Goal: Task Accomplishment & Management: Use online tool/utility

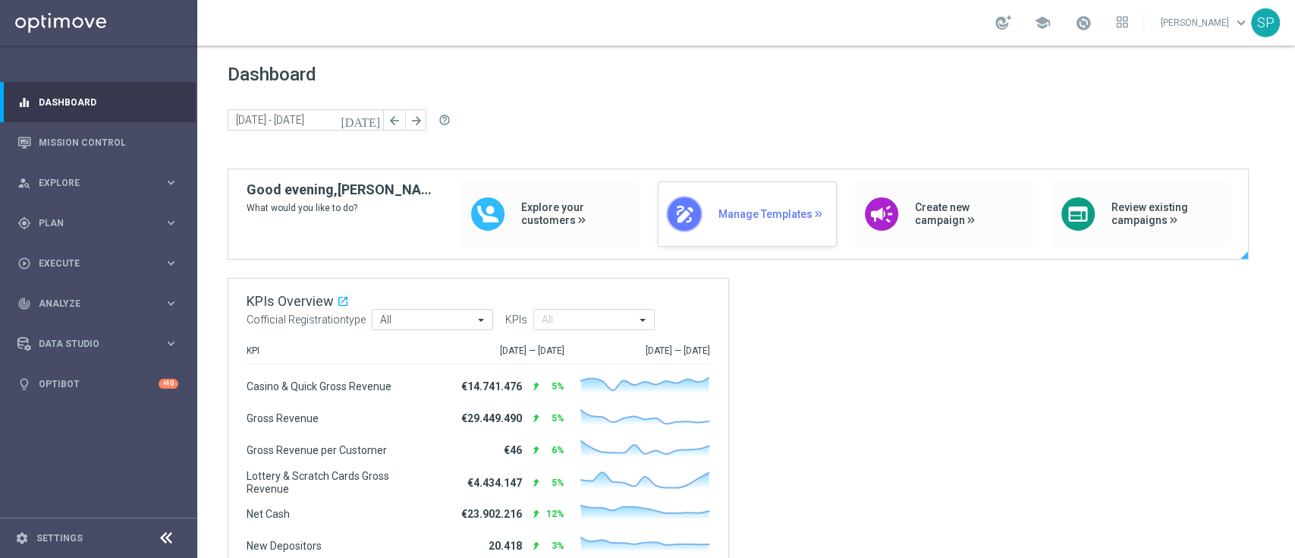
click at [722, 197] on div "draw Manage Templates" at bounding box center [747, 213] width 178 height 65
click at [151, 222] on span "Plan" at bounding box center [101, 223] width 125 height 9
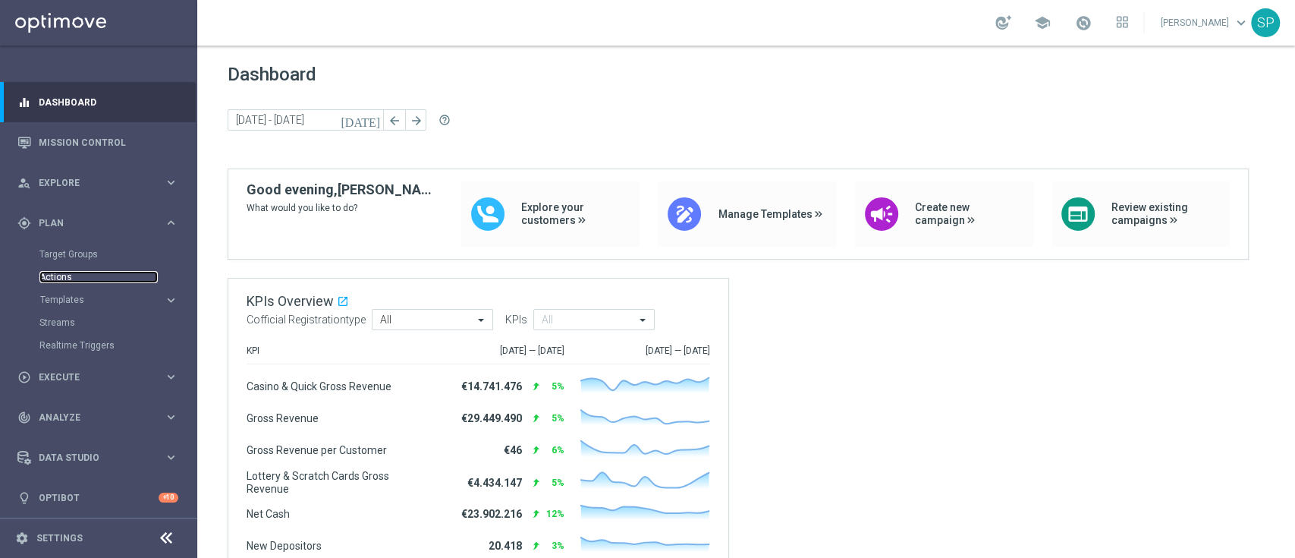
click at [60, 273] on link "Actions" at bounding box center [98, 277] width 118 height 12
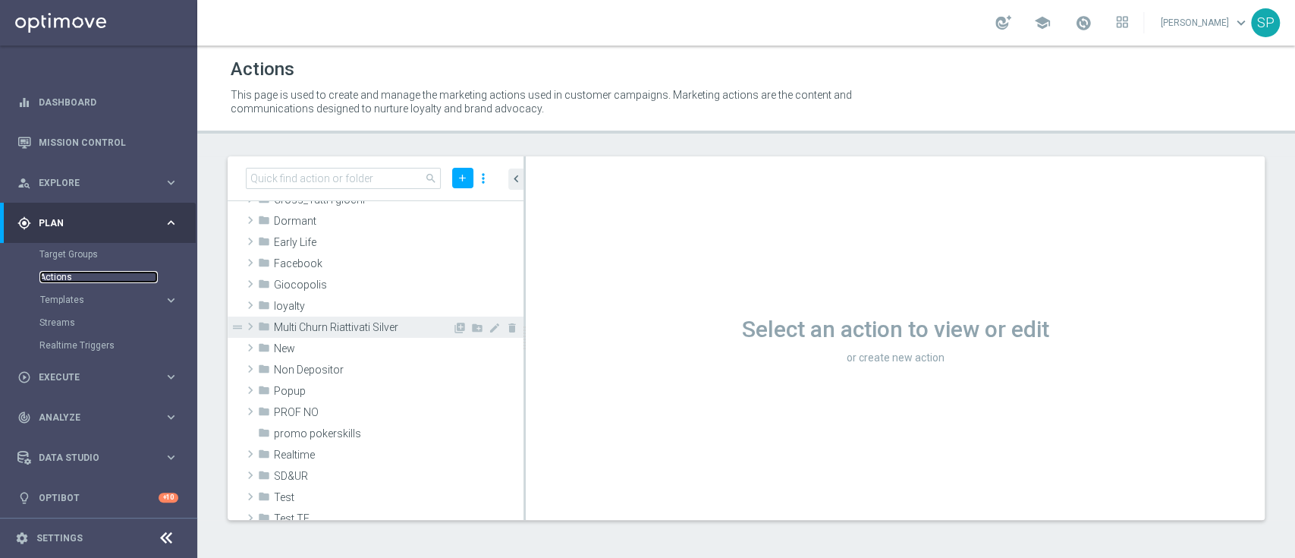
scroll to position [156, 0]
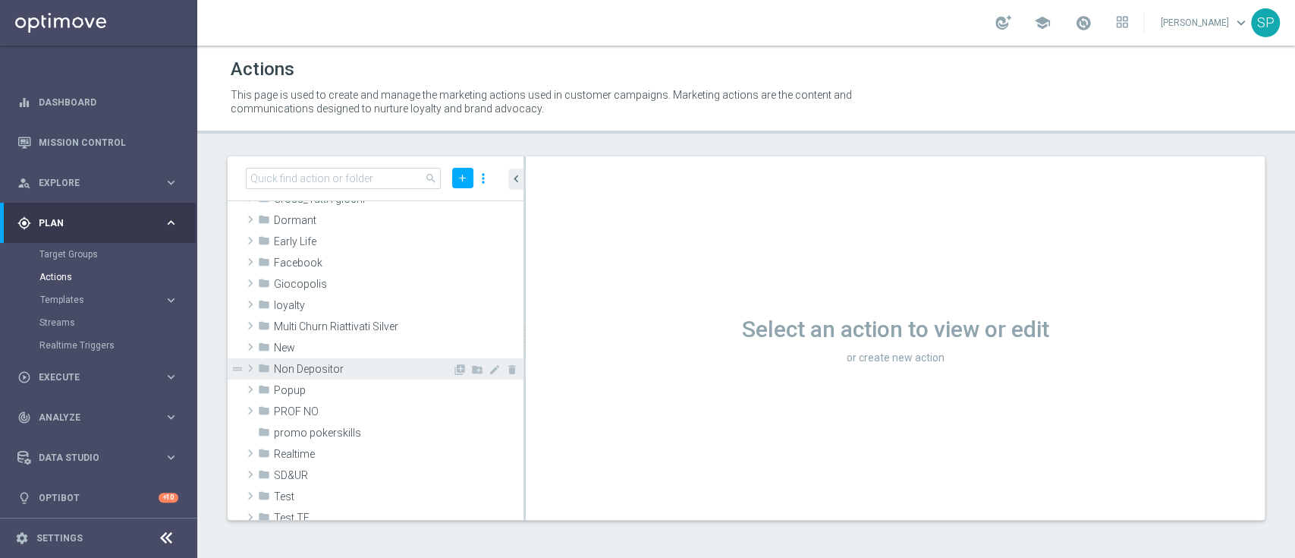
click at [389, 363] on span "Non Depositor" at bounding box center [363, 369] width 178 height 13
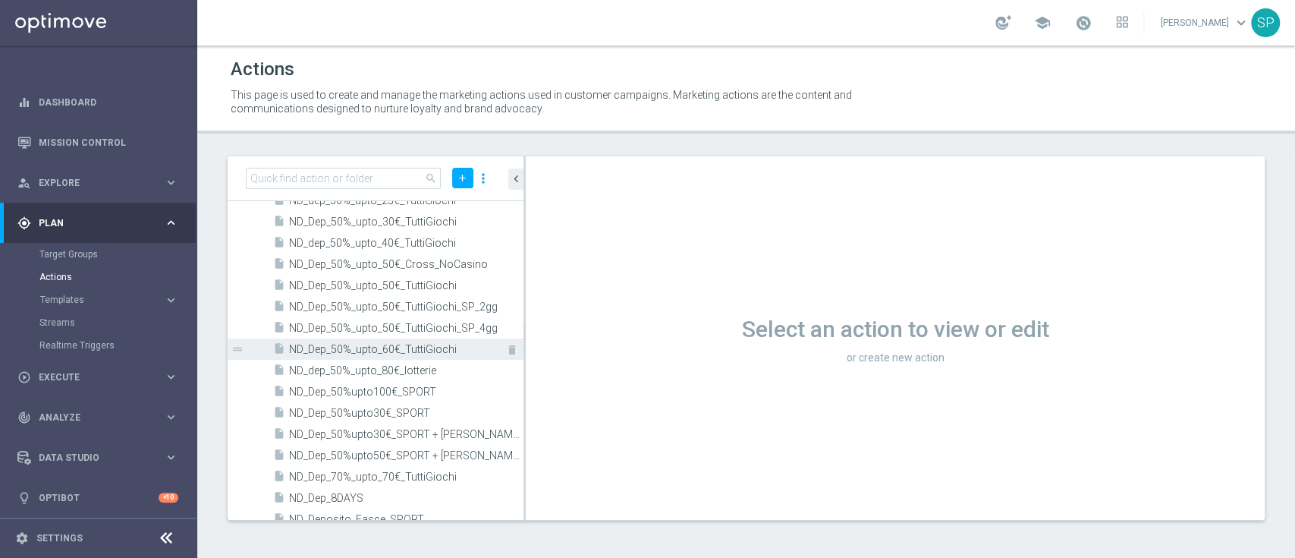
scroll to position [1450, 0]
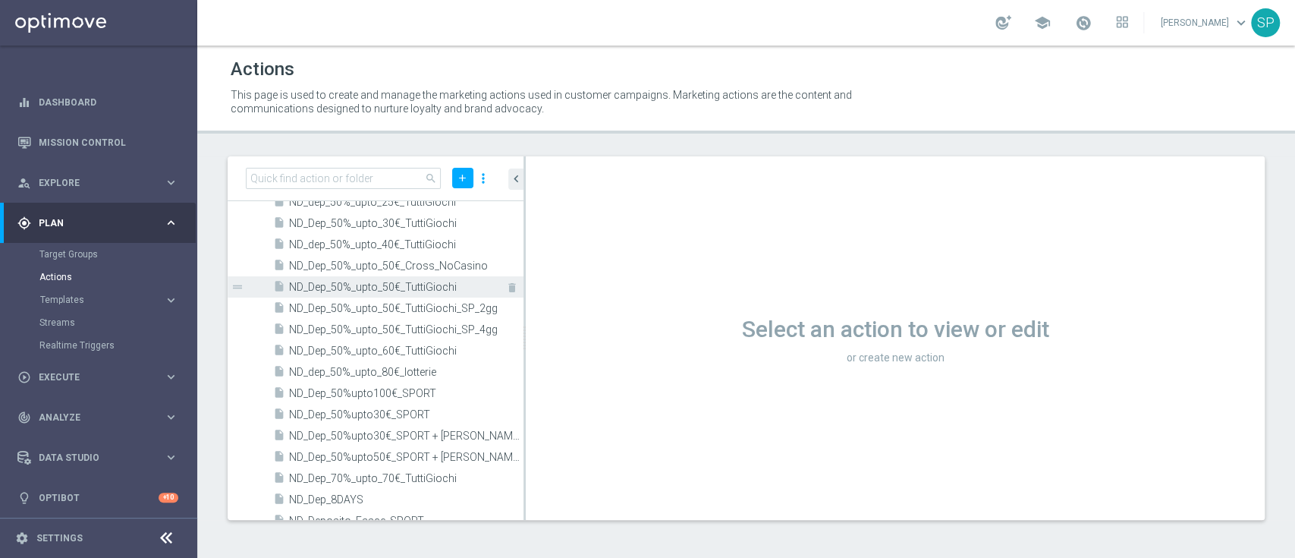
click at [396, 288] on span "ND_Dep_50%_upto_50€_TuttiGiochi" at bounding box center [389, 287] width 200 height 13
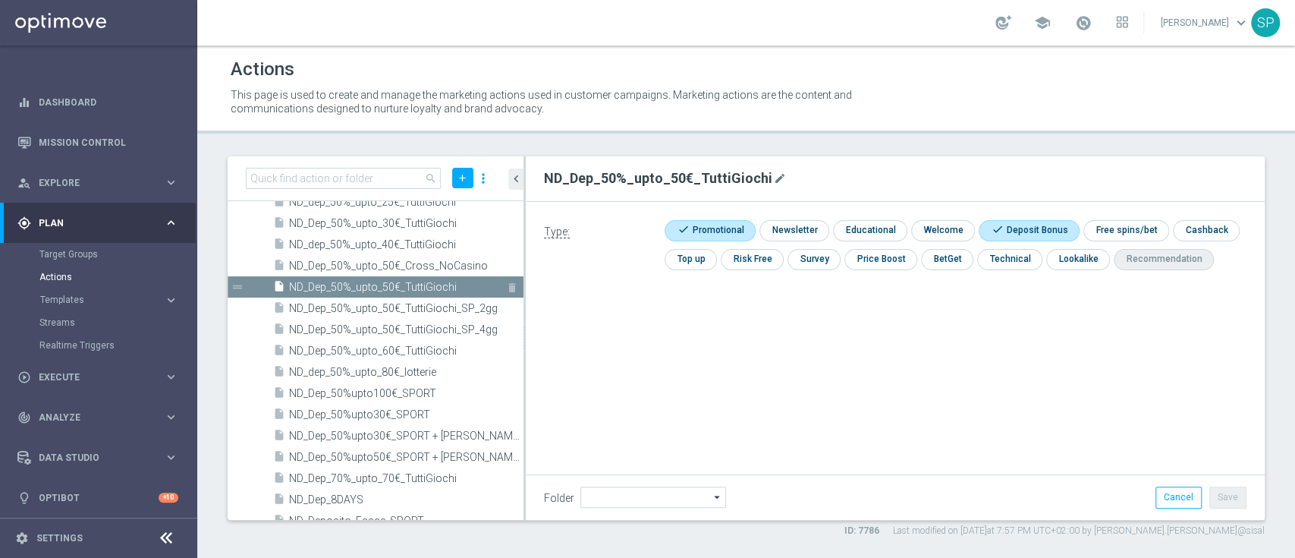
type input "Non Depositor"
drag, startPoint x: 546, startPoint y: 177, endPoint x: 783, endPoint y: 167, distance: 237.7
click at [783, 167] on div "ND_Dep_50%_upto_50€_TuttiGiochi mode_edit" at bounding box center [895, 178] width 703 height 27
copy h2 "ND_Dep_50%_upto_50€_TuttiGiochi"
click at [127, 373] on span "Execute" at bounding box center [101, 377] width 125 height 9
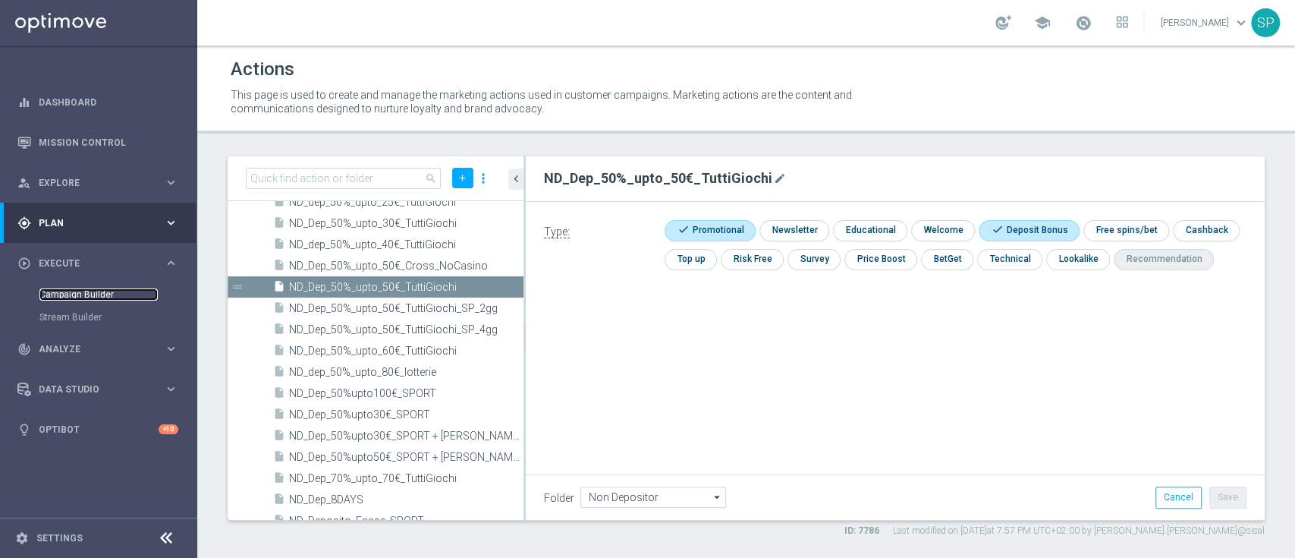
click at [87, 294] on link "Campaign Builder" at bounding box center [98, 294] width 118 height 12
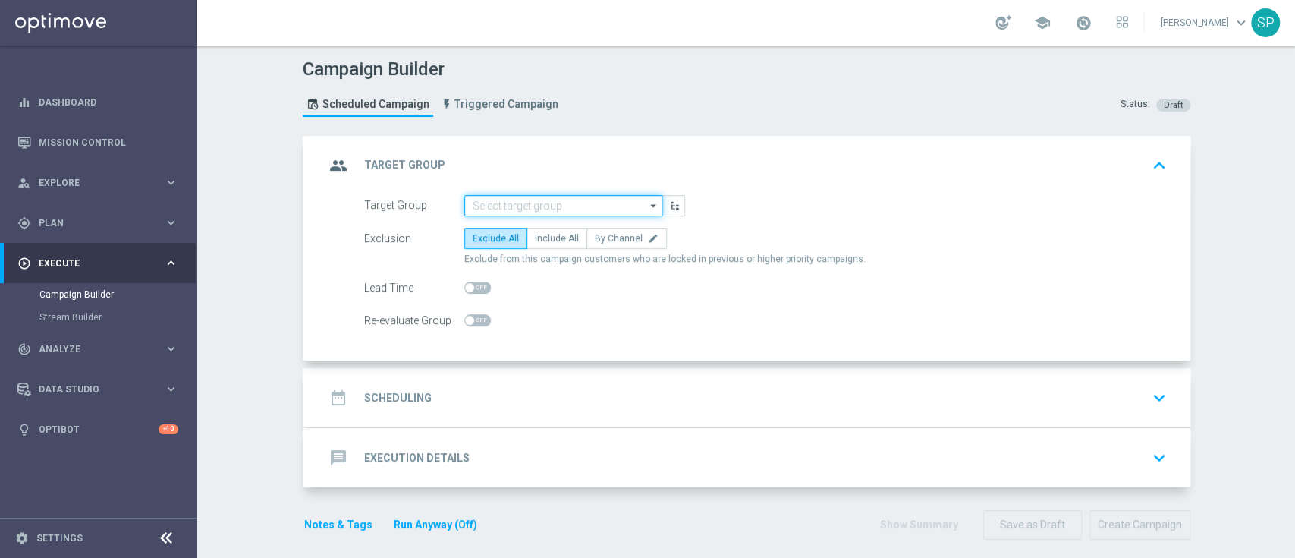
click at [602, 208] on input at bounding box center [563, 205] width 198 height 21
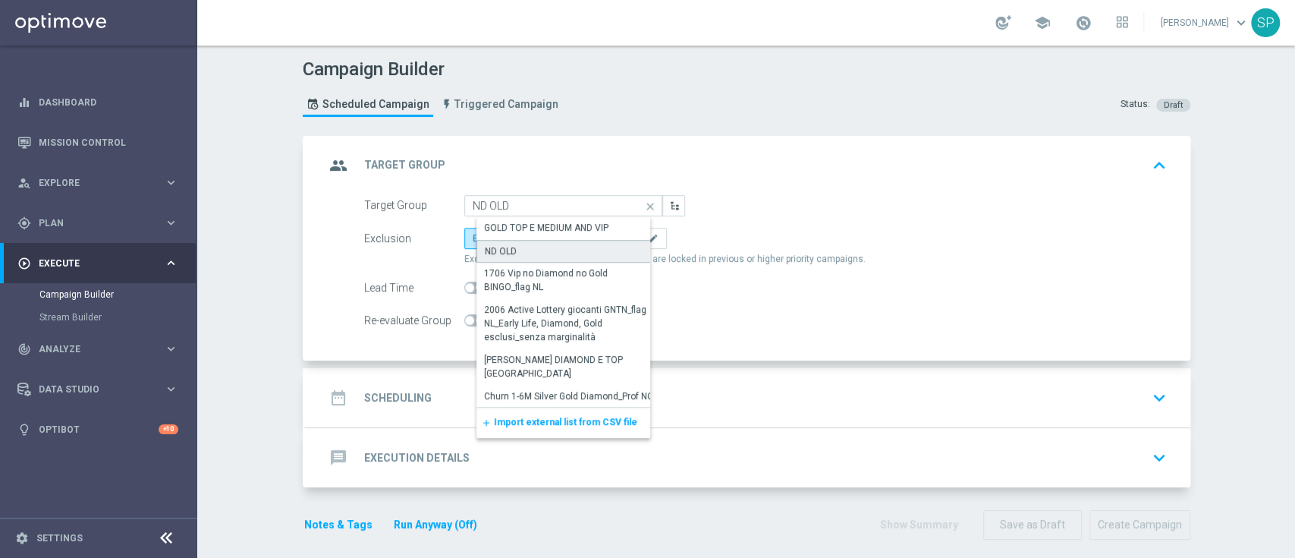
click at [595, 241] on div "ND OLD" at bounding box center [570, 251] width 186 height 23
type input "ND OLD"
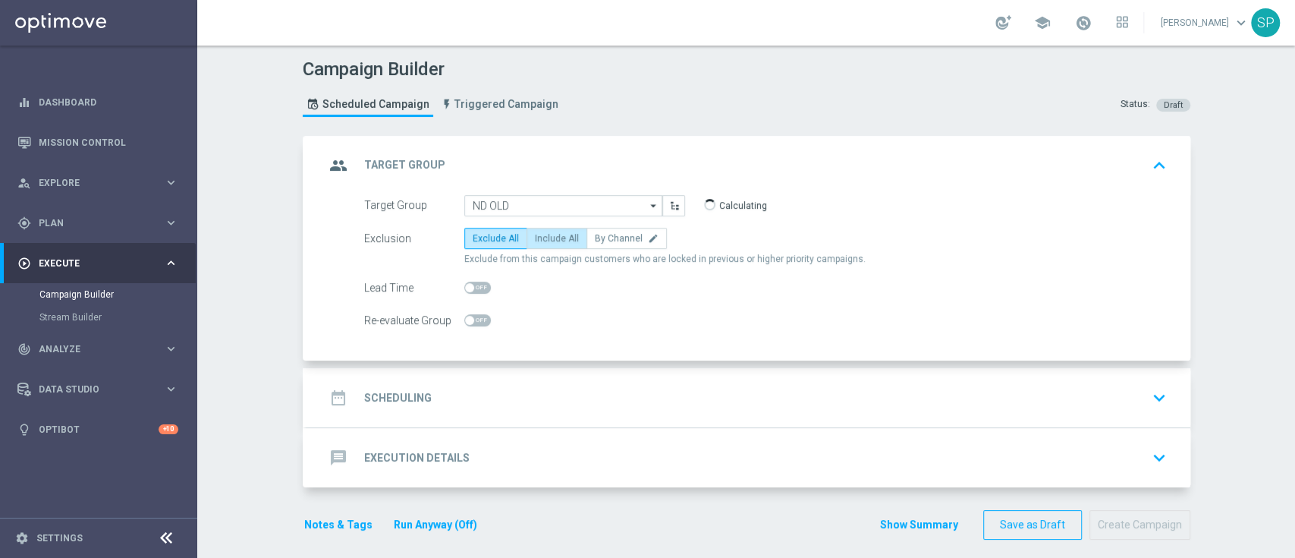
click at [558, 239] on span "Include All" at bounding box center [557, 238] width 44 height 11
click at [545, 239] on input "Include All" at bounding box center [540, 241] width 10 height 10
radio input "true"
click at [610, 392] on div "date_range Scheduling keyboard_arrow_down" at bounding box center [749, 397] width 848 height 29
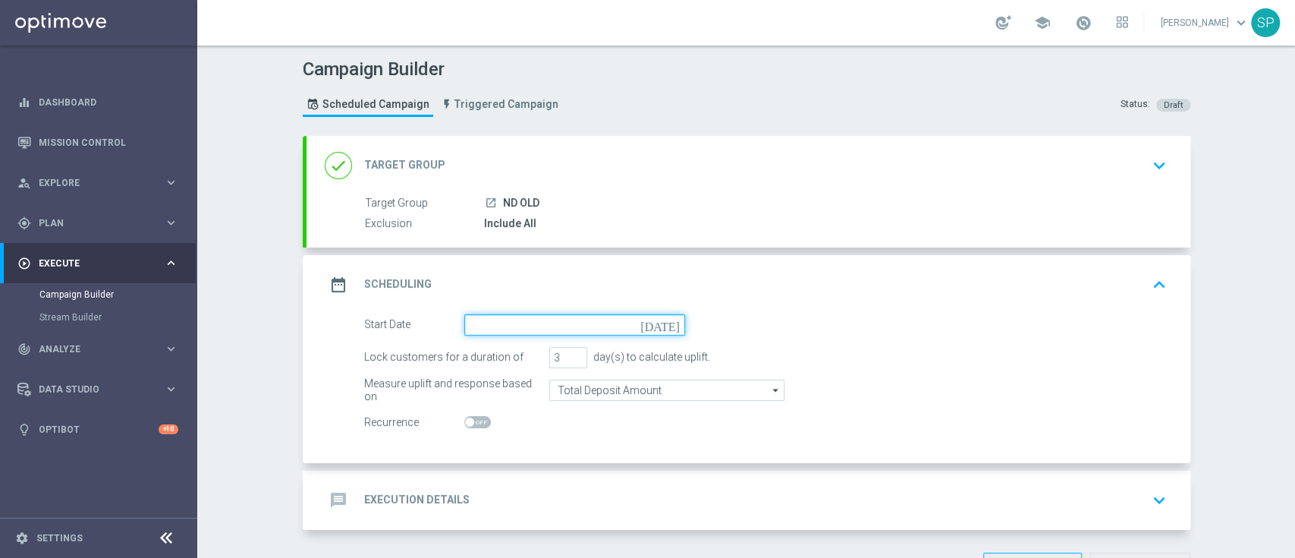
click at [656, 314] on input at bounding box center [574, 324] width 221 height 21
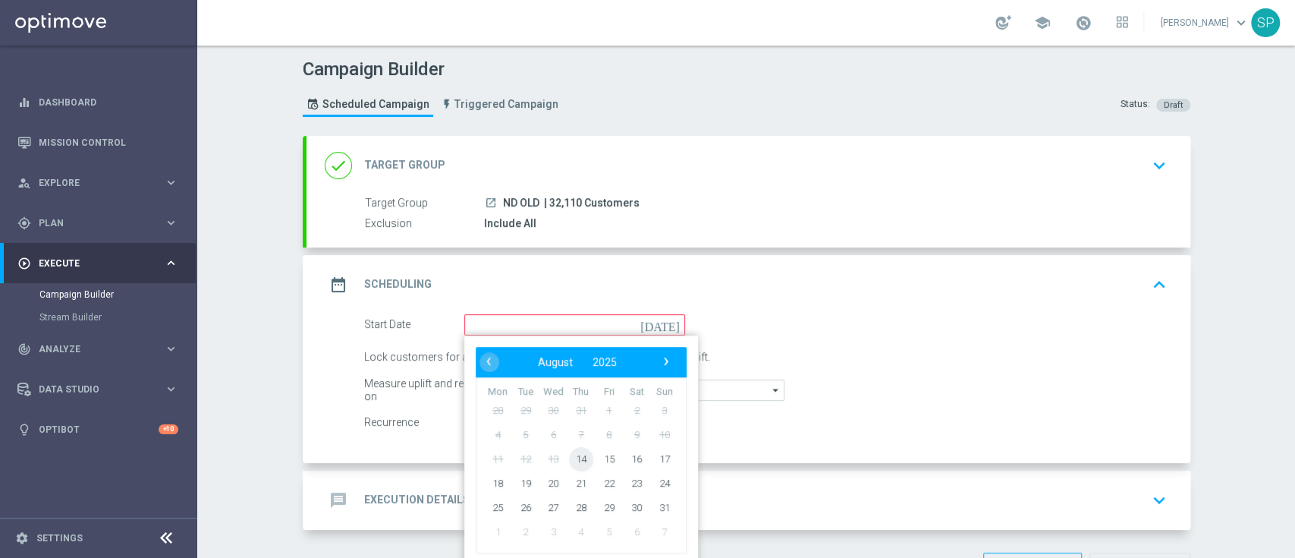
click at [571, 461] on span "14" at bounding box center [580, 458] width 24 height 24
type input "[DATE]"
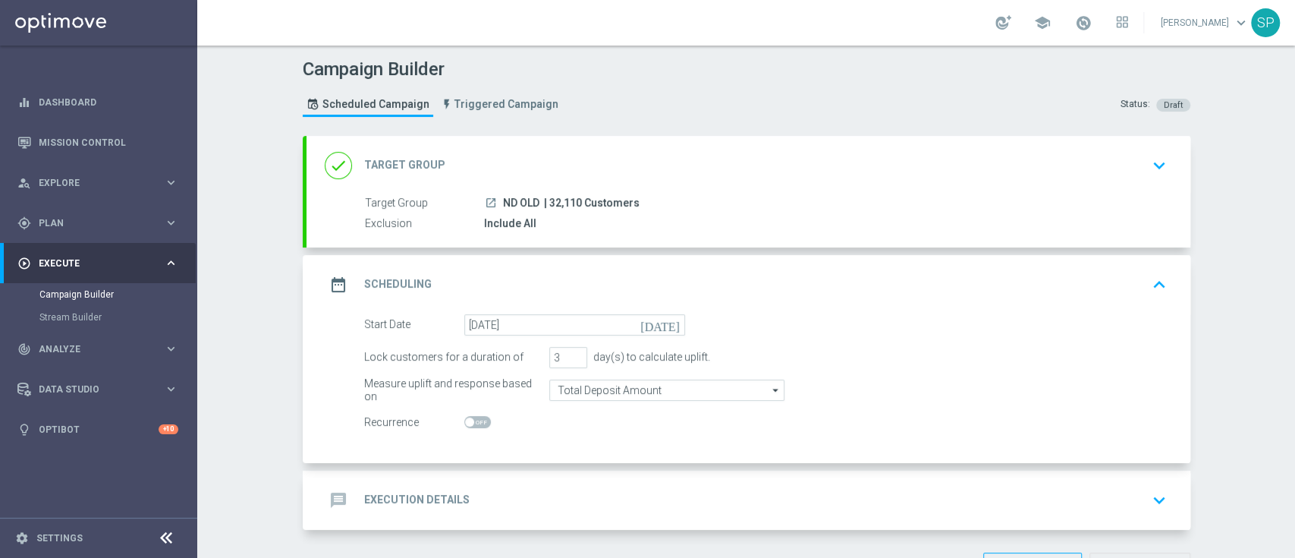
click at [699, 486] on div "message Execution Details keyboard_arrow_down" at bounding box center [749, 500] width 848 height 29
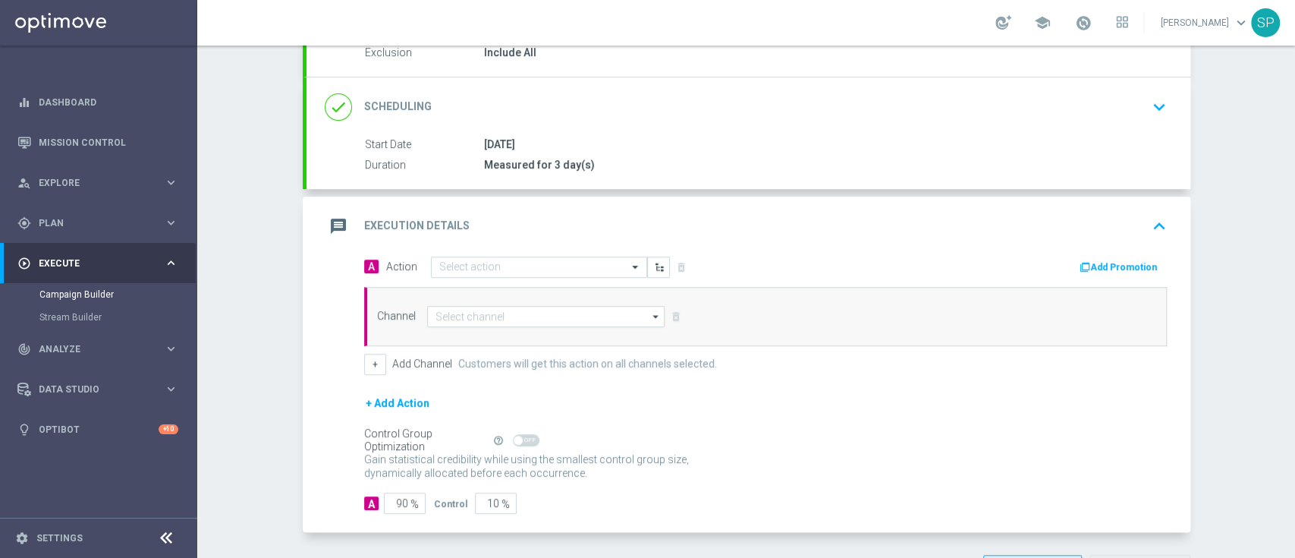
scroll to position [225, 0]
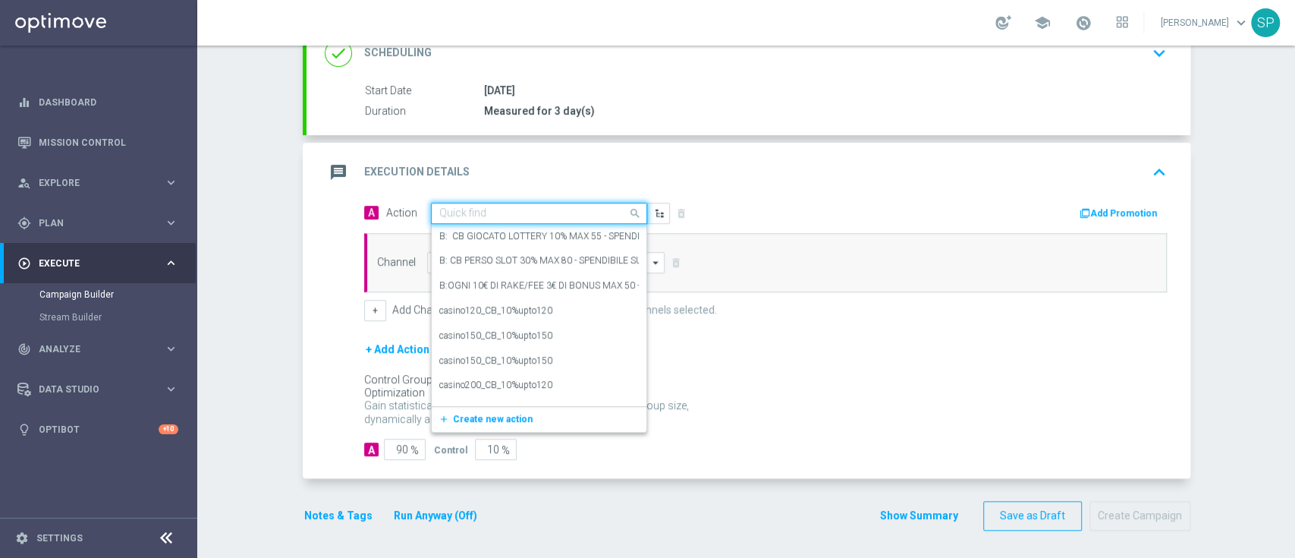
click at [590, 217] on input "text" at bounding box center [523, 213] width 169 height 13
paste input "ND_Dep_50%_upto_50€_TuttiGiochi"
type input "ND_Dep_50%_upto_50€_TuttiGiochi"
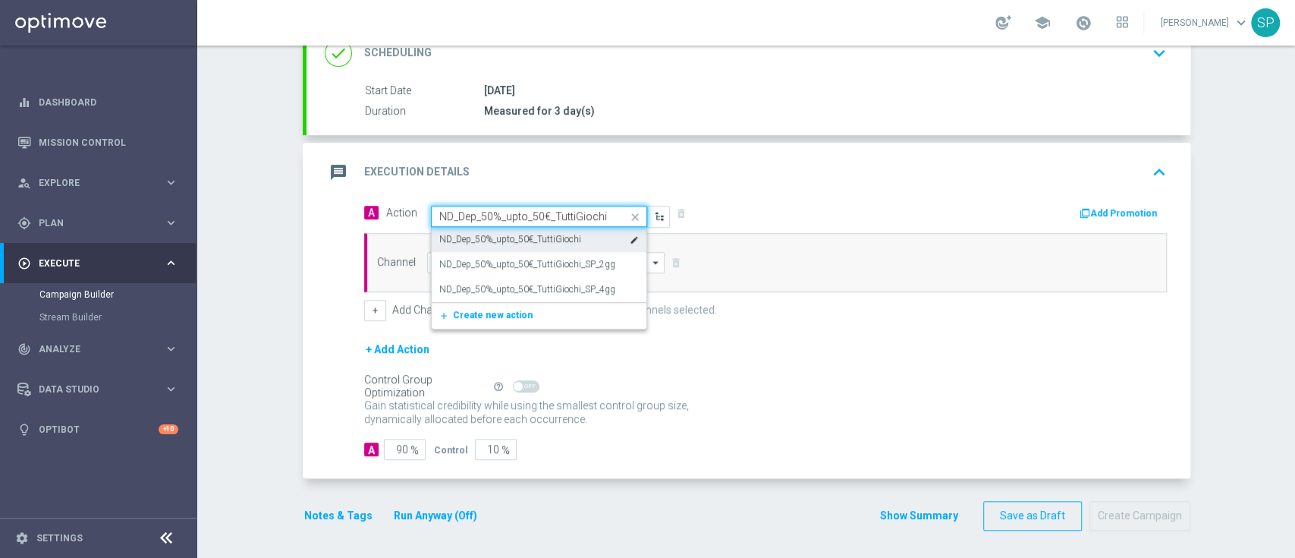
click at [579, 227] on div "ND_Dep_50%_upto_50€_TuttiGiochi edit" at bounding box center [539, 239] width 200 height 25
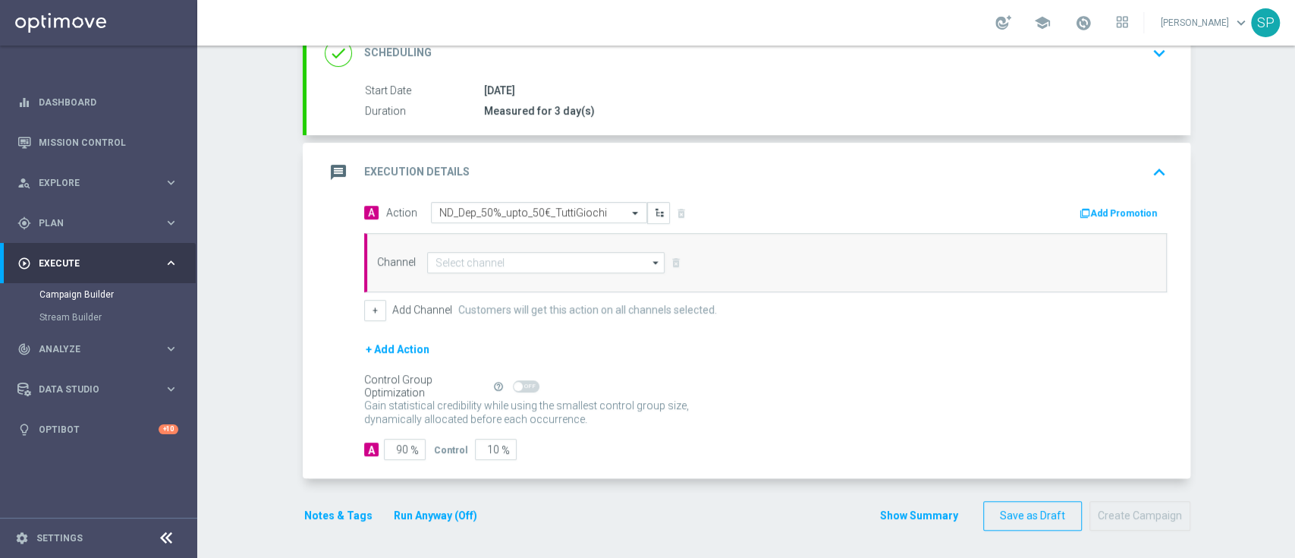
click at [1115, 215] on button "Add Promotion" at bounding box center [1120, 213] width 84 height 17
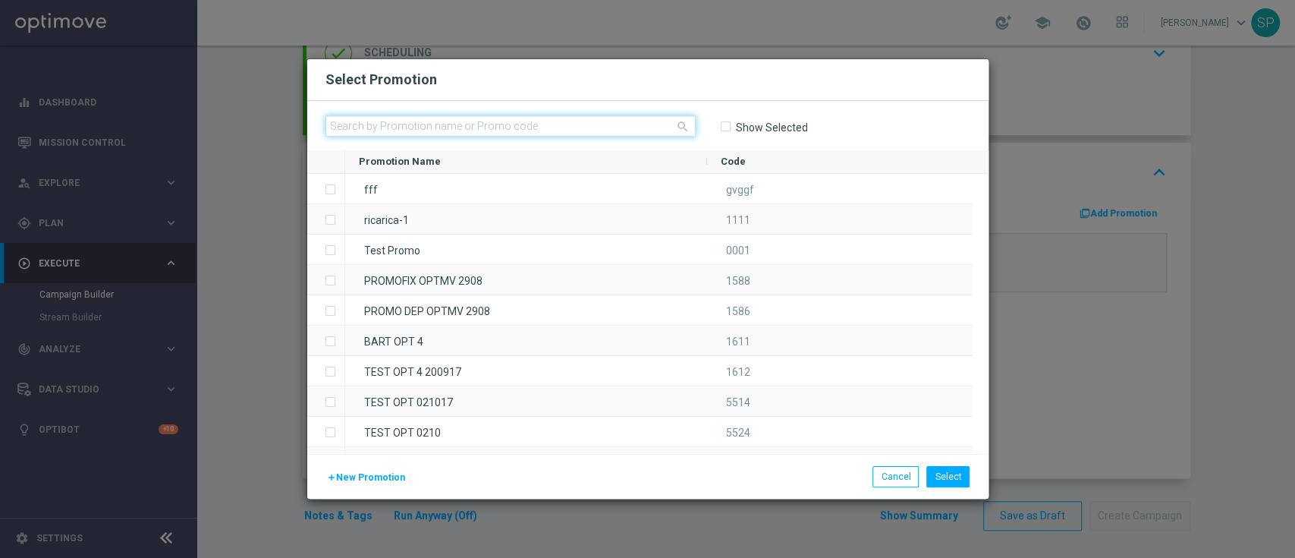
click at [612, 134] on input "text" at bounding box center [511, 125] width 370 height 21
paste input "332828"
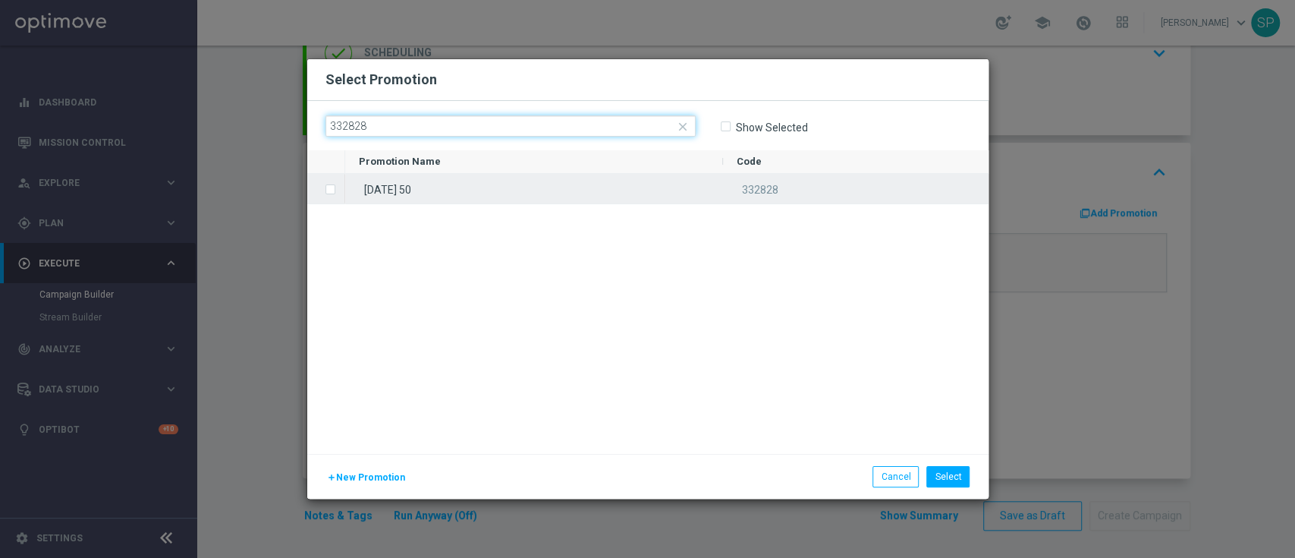
type input "332828"
click at [595, 178] on div "[DATE] 50" at bounding box center [534, 189] width 378 height 30
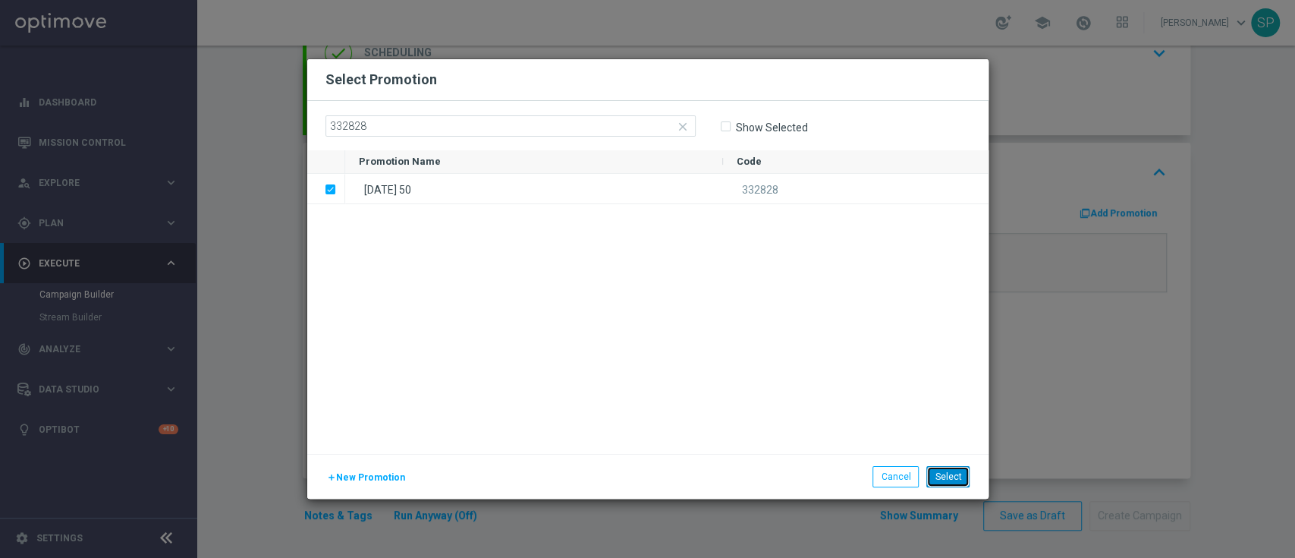
click at [949, 478] on button "Select" at bounding box center [947, 476] width 43 height 21
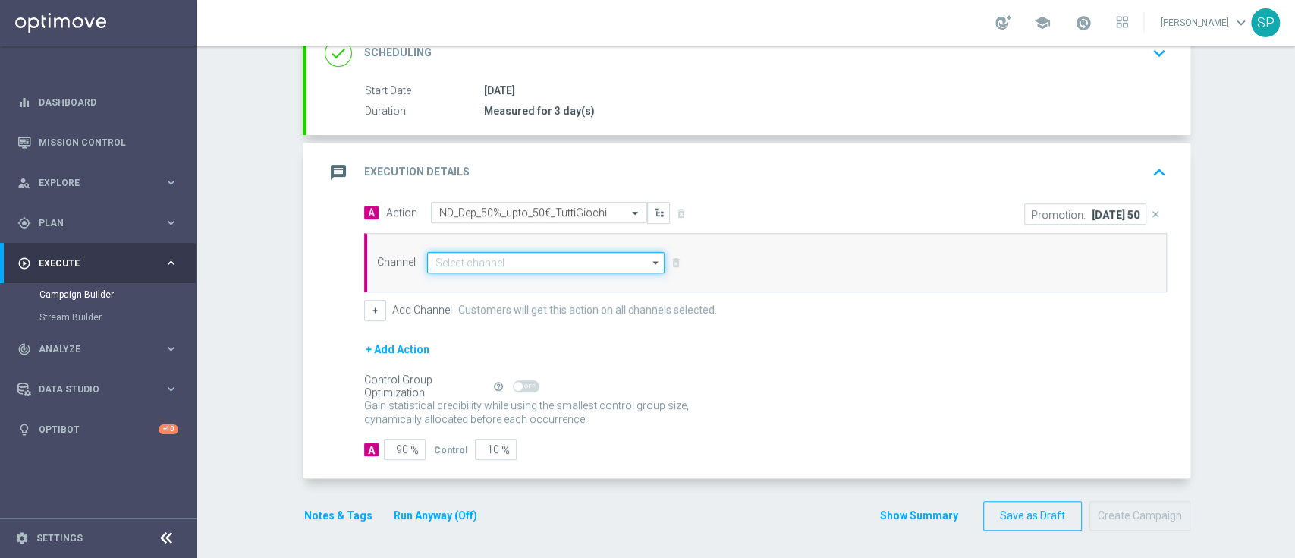
click at [562, 252] on input at bounding box center [546, 262] width 238 height 21
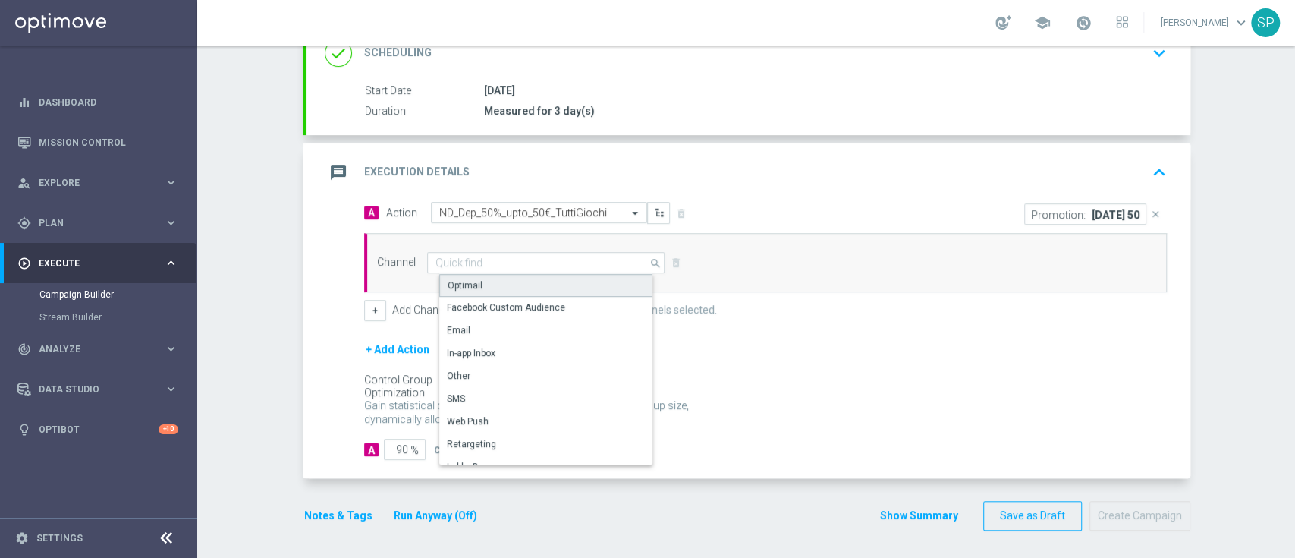
click at [542, 283] on div "Optimail" at bounding box center [552, 285] width 226 height 23
type input "Optimail"
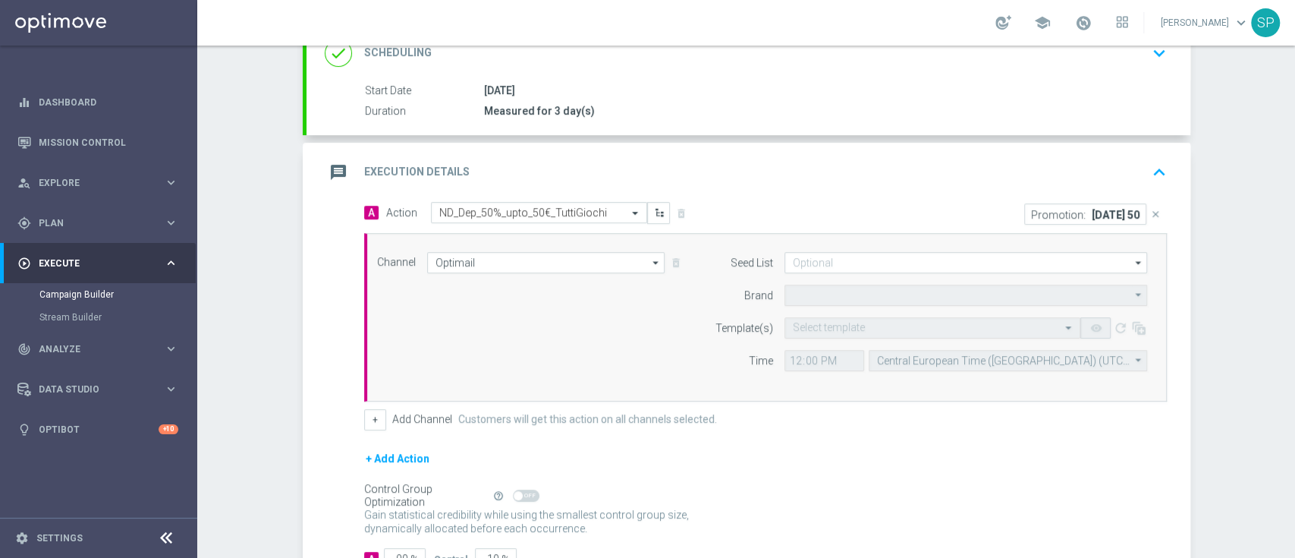
type input "Sisal Marketing"
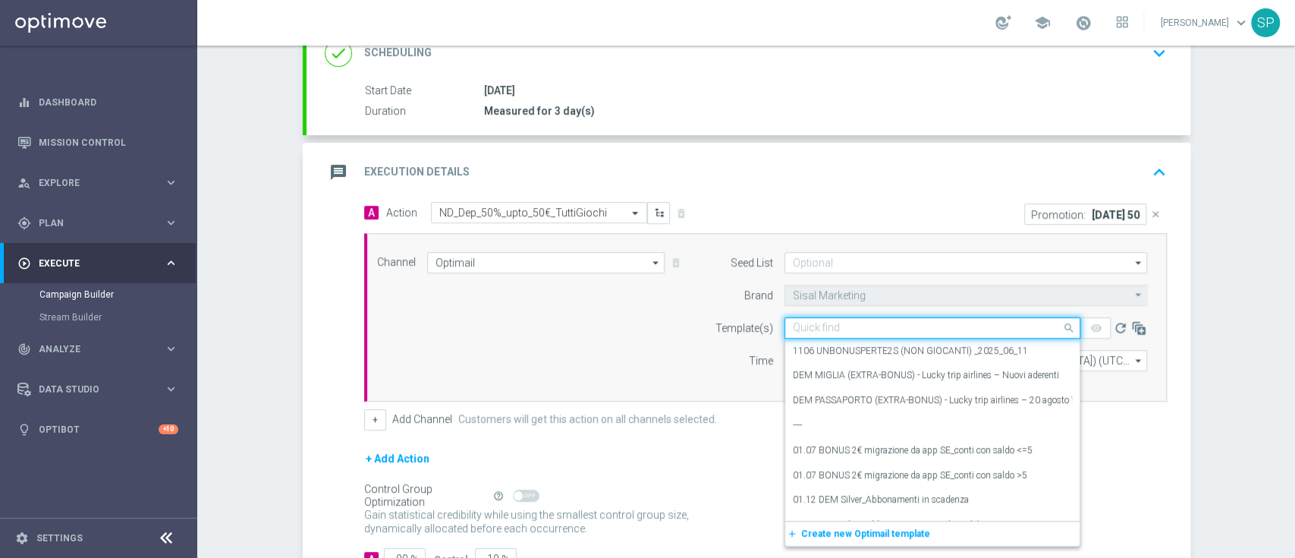
click at [845, 325] on input "text" at bounding box center [917, 328] width 249 height 13
paste input "[DATE] 50__OLD_1408"
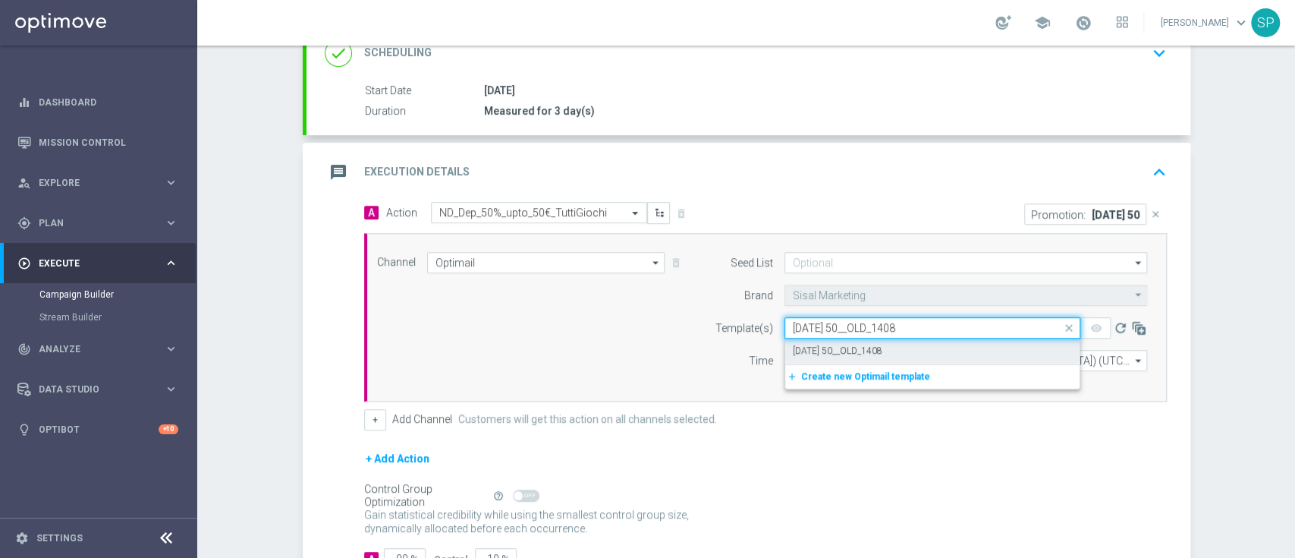
click at [851, 344] on label "[DATE] 50__OLD_1408" at bounding box center [838, 350] width 90 height 13
type input "[DATE] 50__OLD_1408"
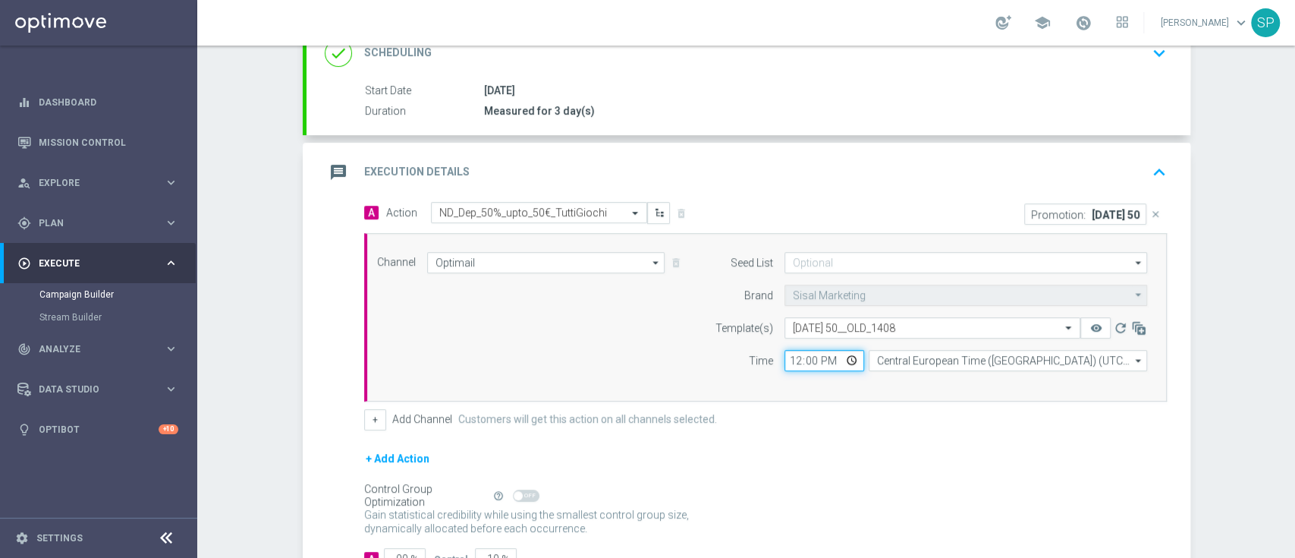
click at [789, 356] on input "12:00" at bounding box center [825, 360] width 80 height 21
type input "17:30"
click at [364, 416] on button "+" at bounding box center [375, 419] width 22 height 21
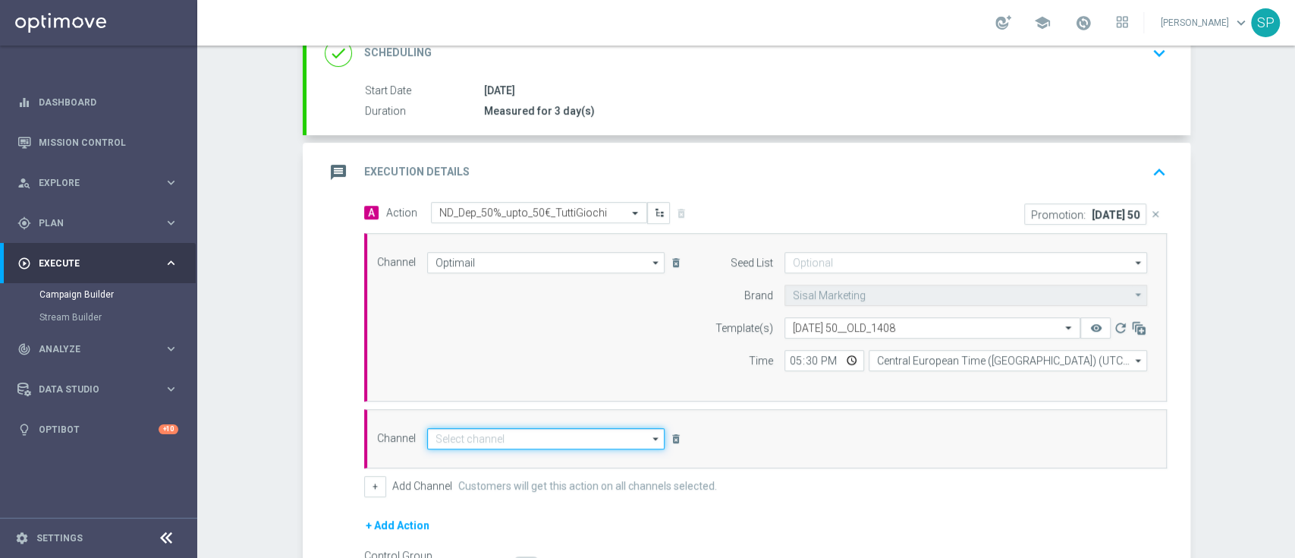
click at [505, 433] on input at bounding box center [546, 438] width 238 height 21
type input "Email"
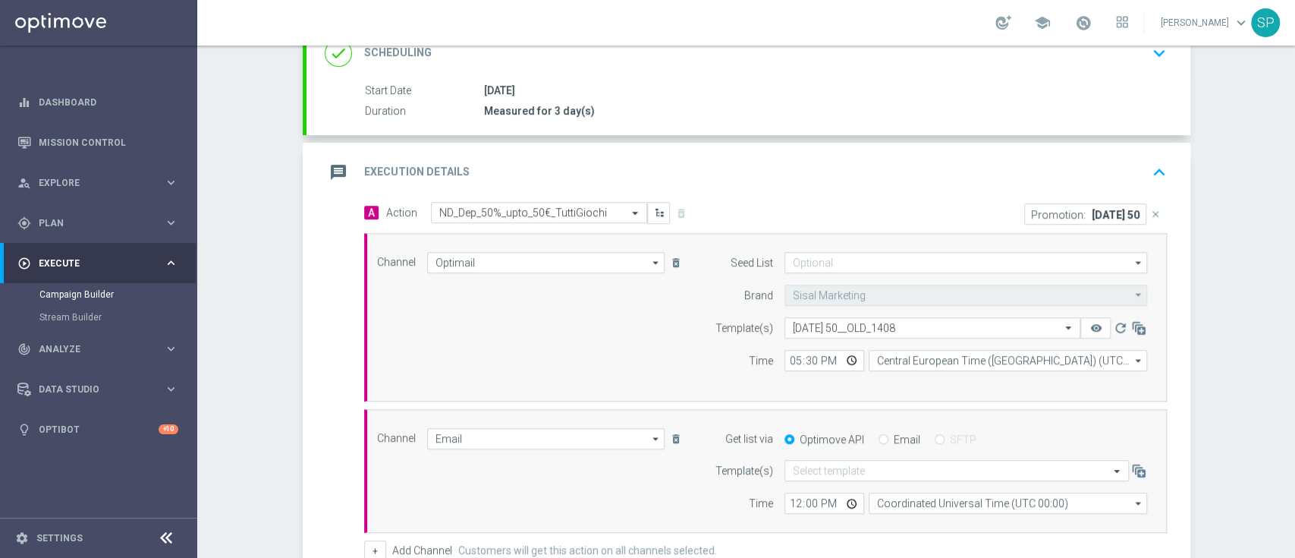
click at [879, 436] on input "Email" at bounding box center [884, 441] width 10 height 10
radio input "true"
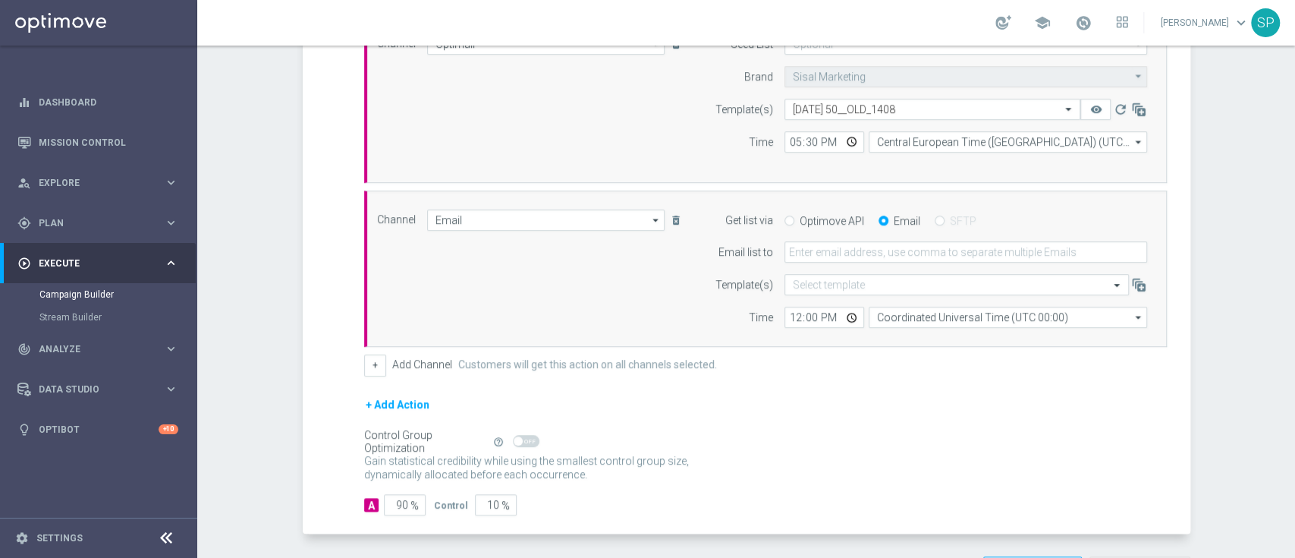
scroll to position [470, 0]
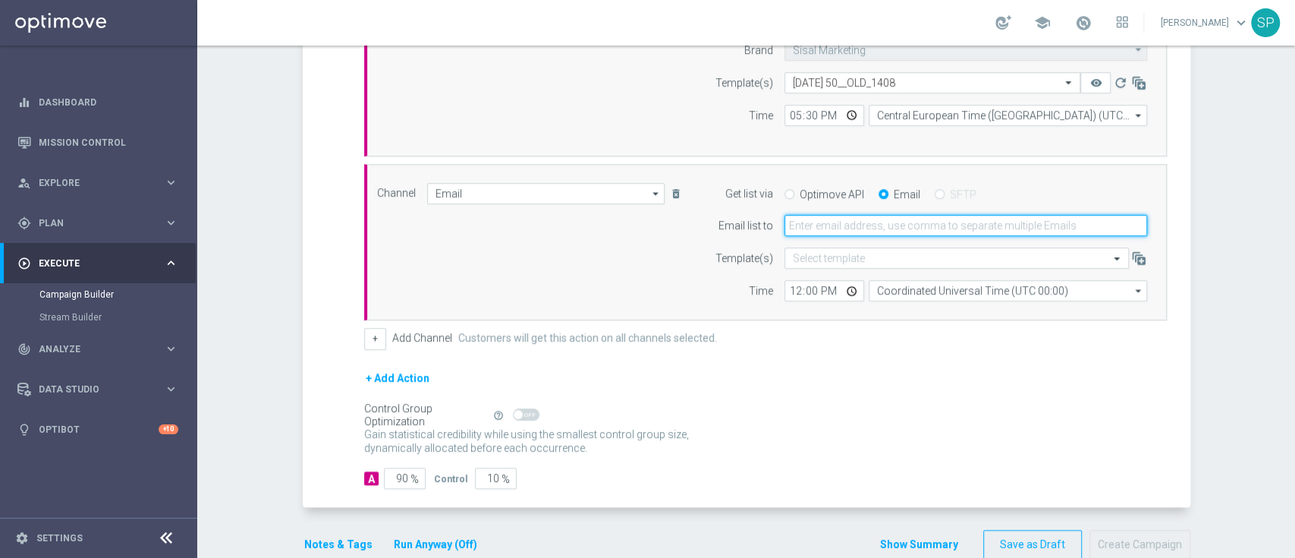
click at [904, 220] on input "email" at bounding box center [966, 225] width 363 height 21
type input "[EMAIL_ADDRESS][PERSON_NAME][DOMAIN_NAME]"
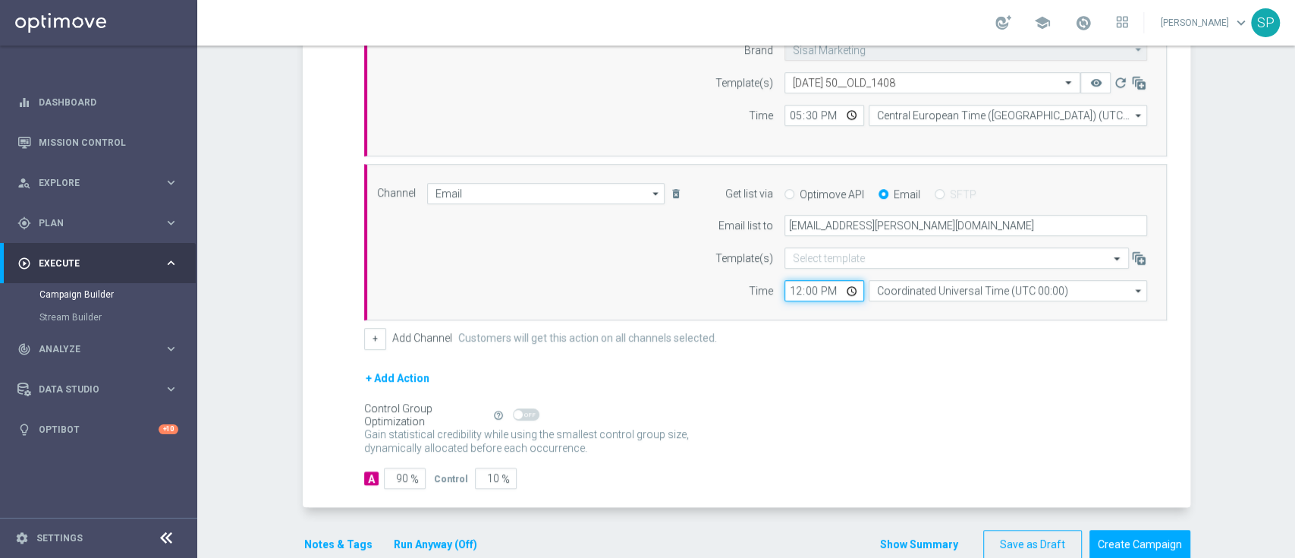
click at [793, 288] on input "12:00" at bounding box center [825, 290] width 80 height 21
type input "17:30"
click at [339, 541] on button "Notes & Tags" at bounding box center [338, 544] width 71 height 19
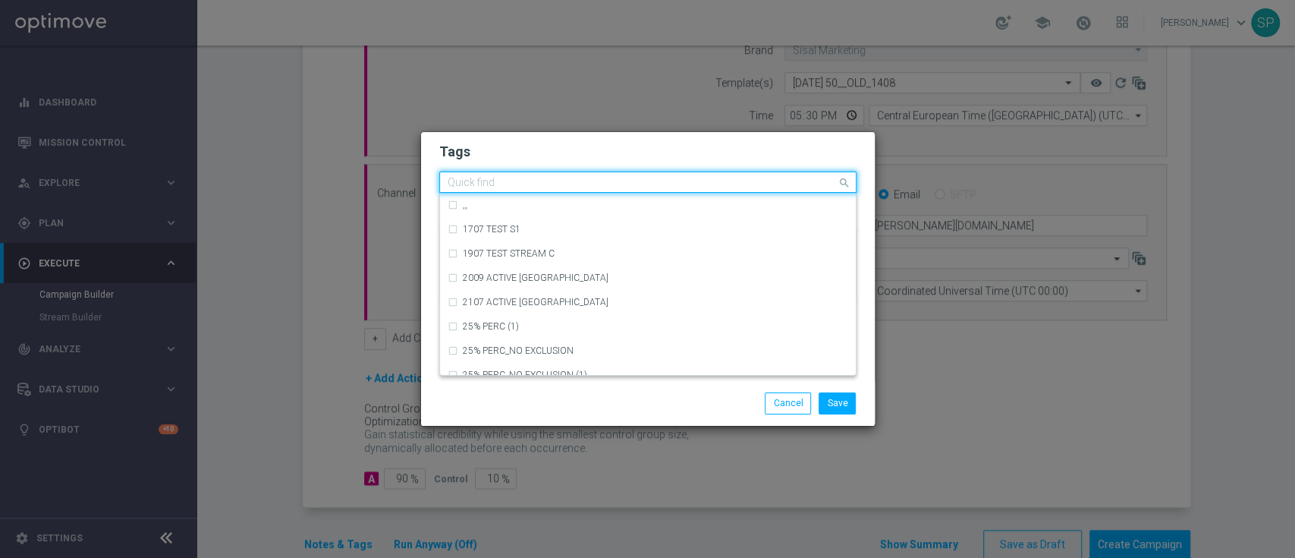
click at [618, 182] on input "text" at bounding box center [642, 183] width 389 height 13
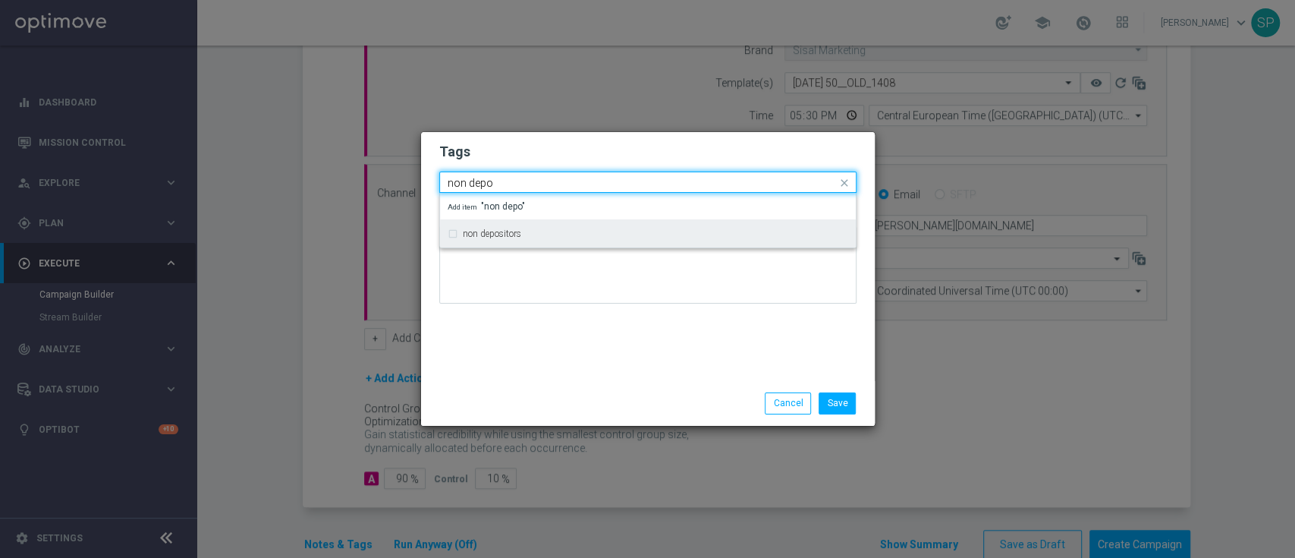
type input "non depo"
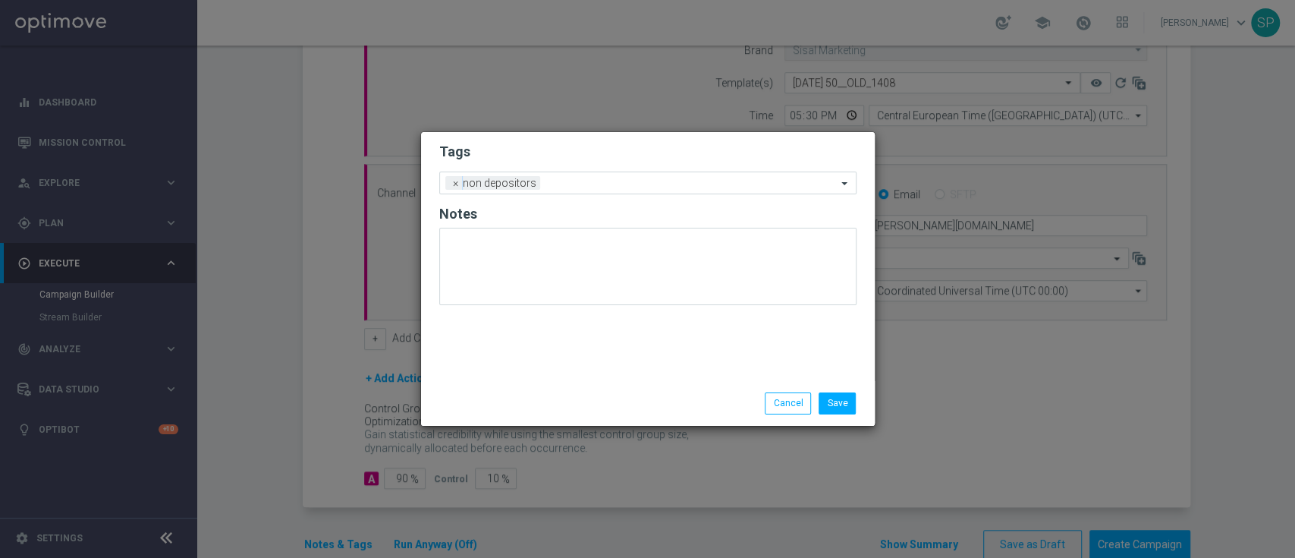
click at [671, 157] on h2 "Tags" at bounding box center [647, 152] width 417 height 18
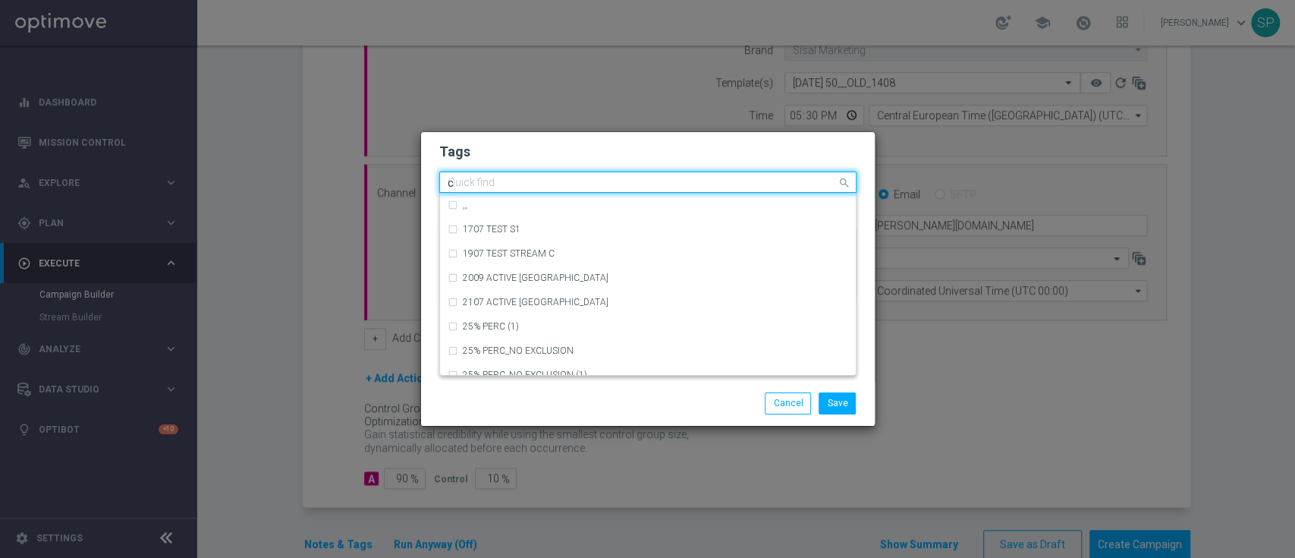
click at [659, 186] on input "c" at bounding box center [642, 183] width 389 height 13
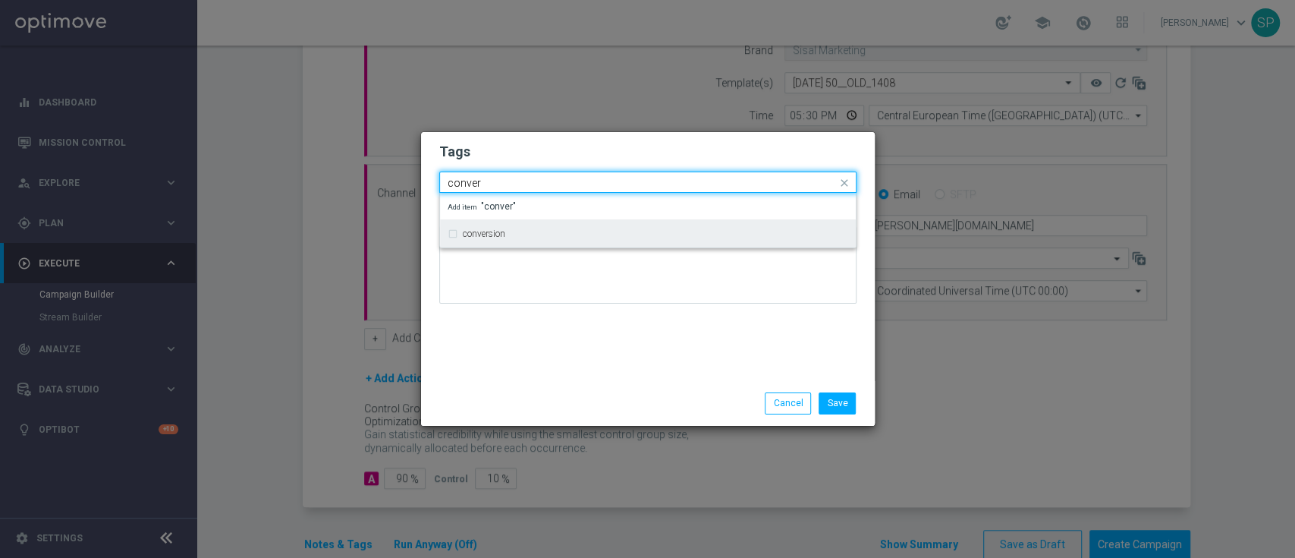
type input "conver"
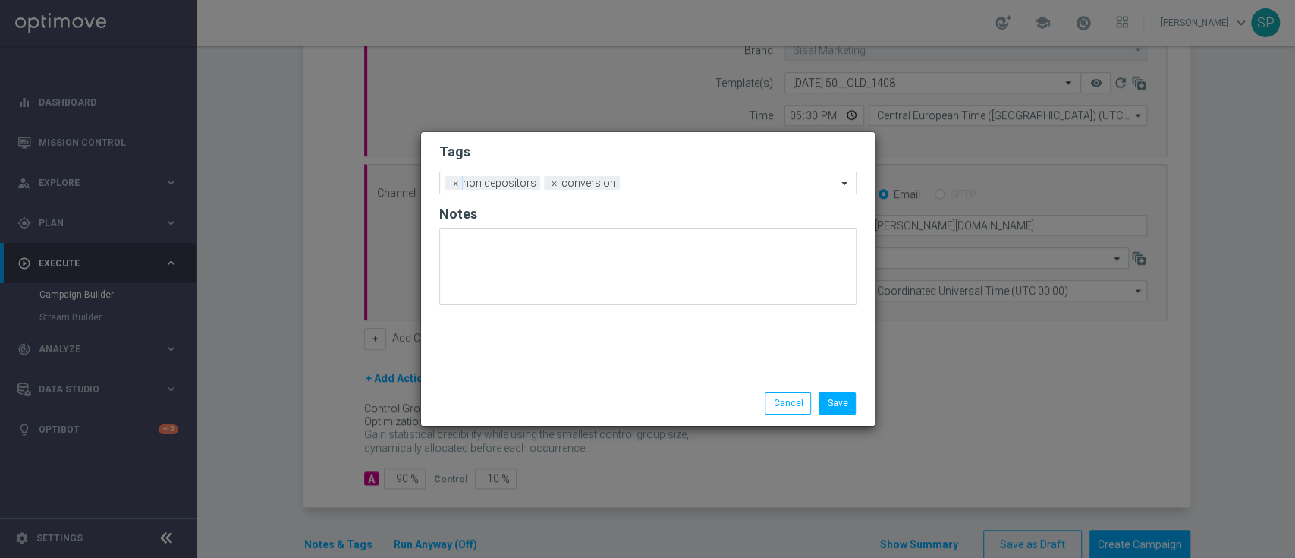
click at [709, 149] on h2 "Tags" at bounding box center [647, 152] width 417 height 18
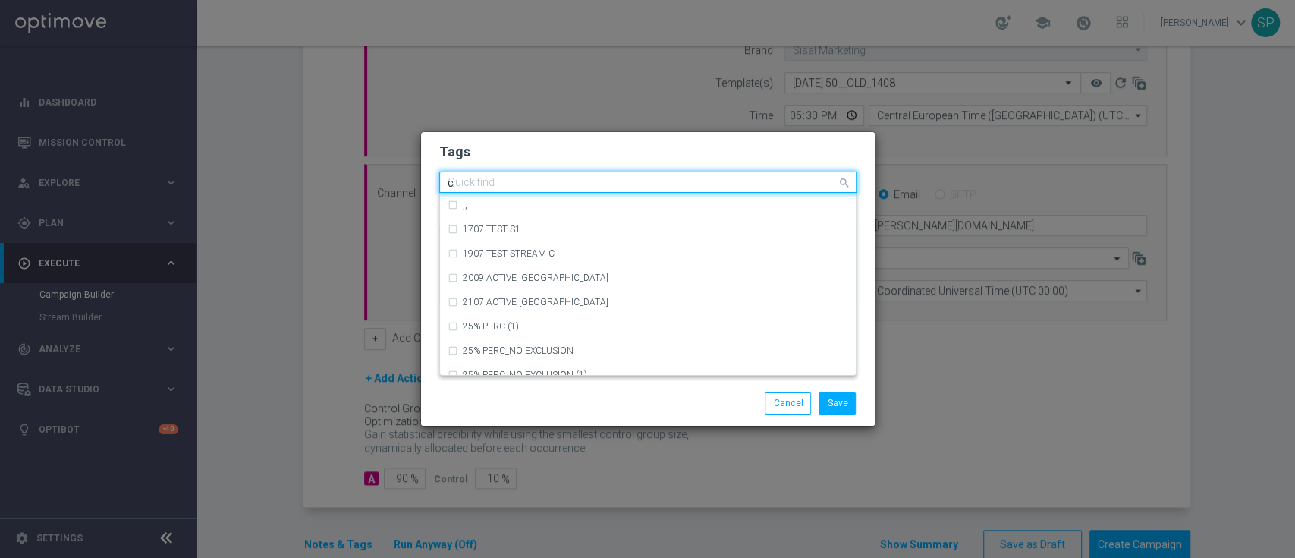
click at [694, 180] on input "c" at bounding box center [642, 183] width 389 height 13
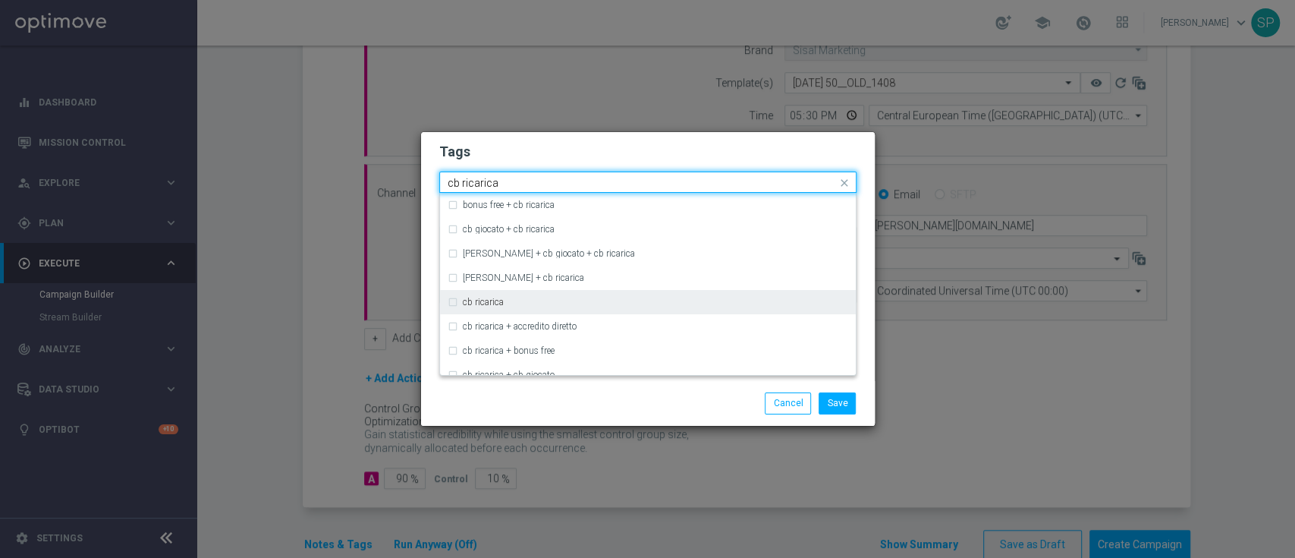
type input "cb ricarica"
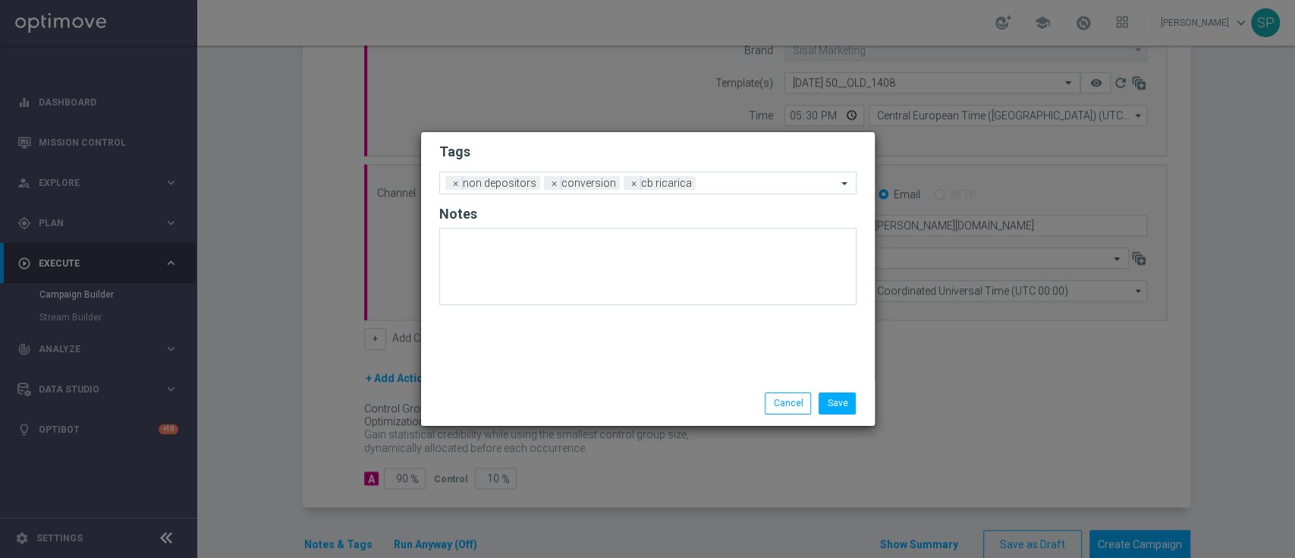
click at [738, 159] on h2 "Tags" at bounding box center [647, 152] width 417 height 18
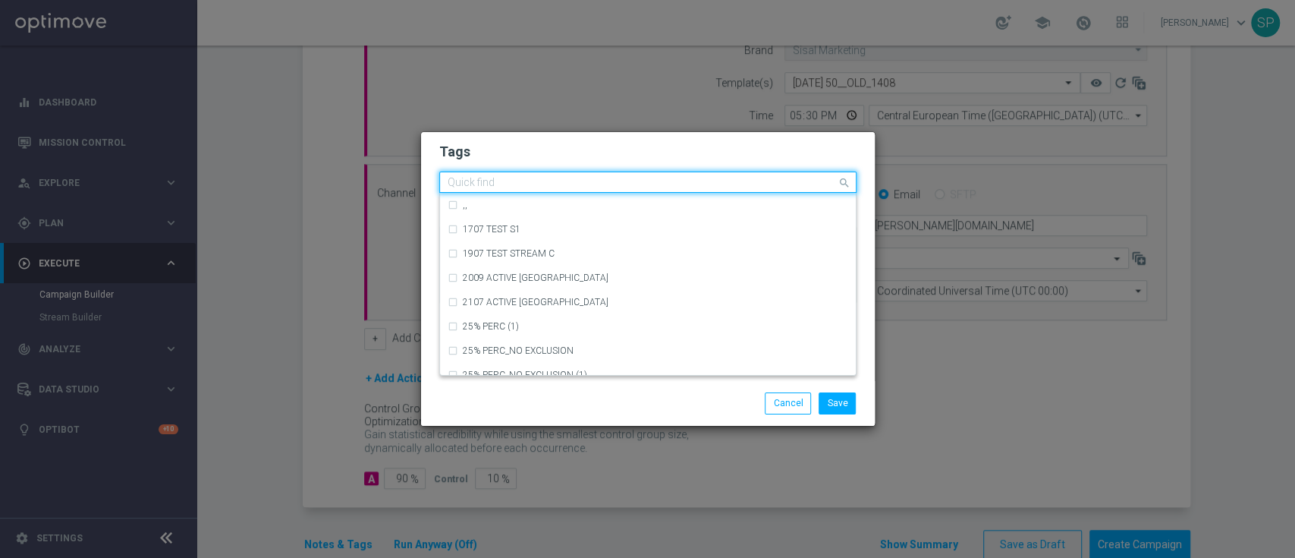
click at [728, 182] on input "text" at bounding box center [642, 183] width 389 height 13
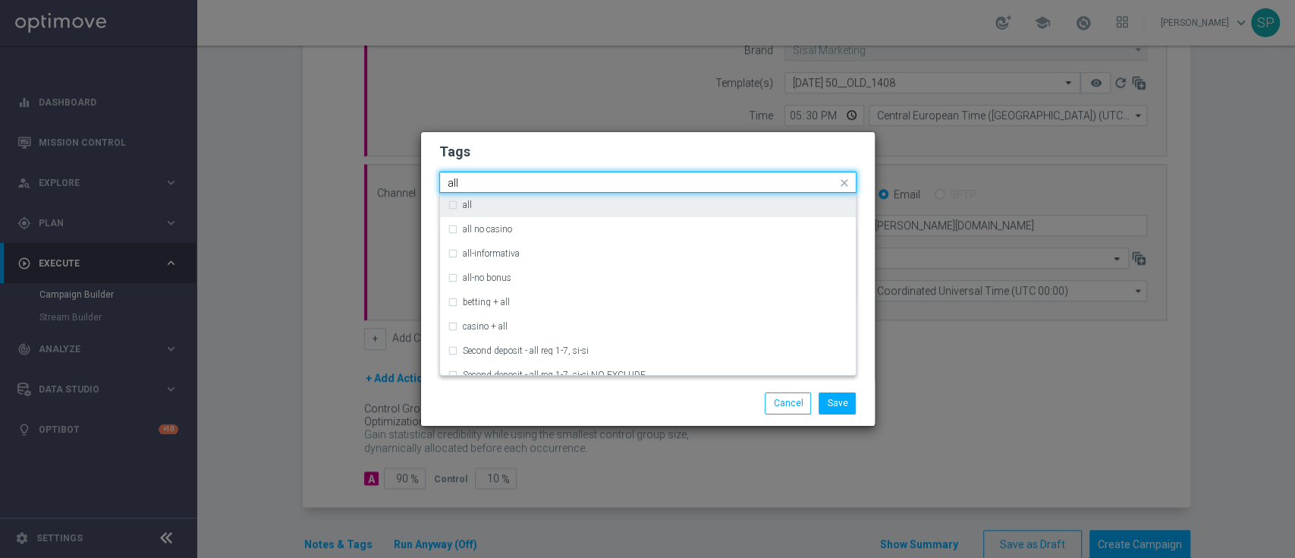
type input "all"
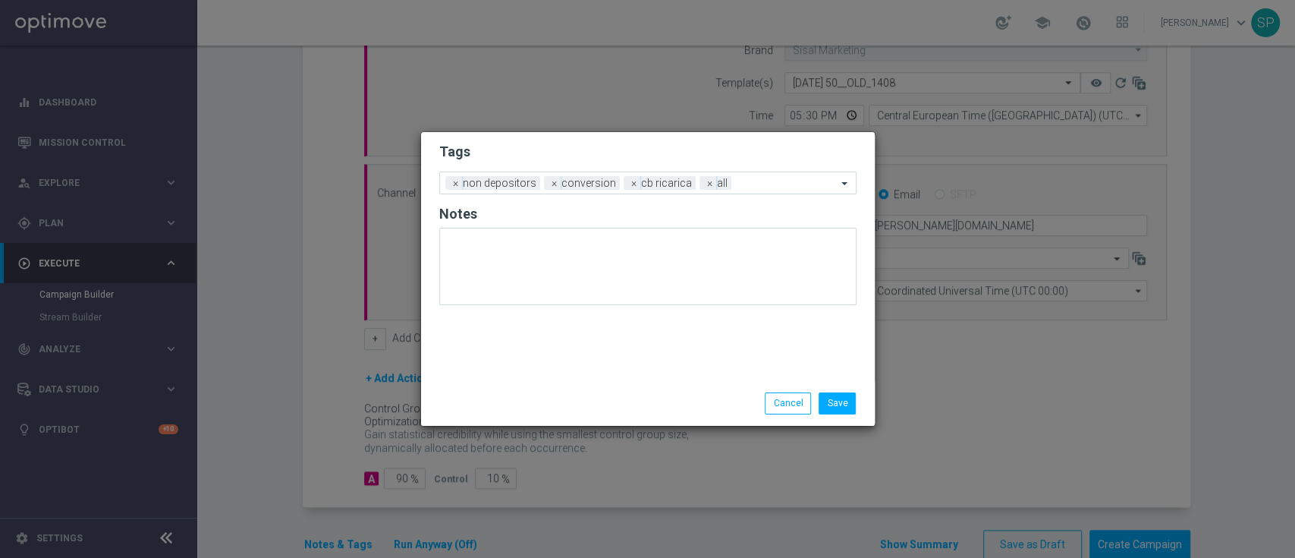
click at [781, 146] on h2 "Tags" at bounding box center [647, 152] width 417 height 18
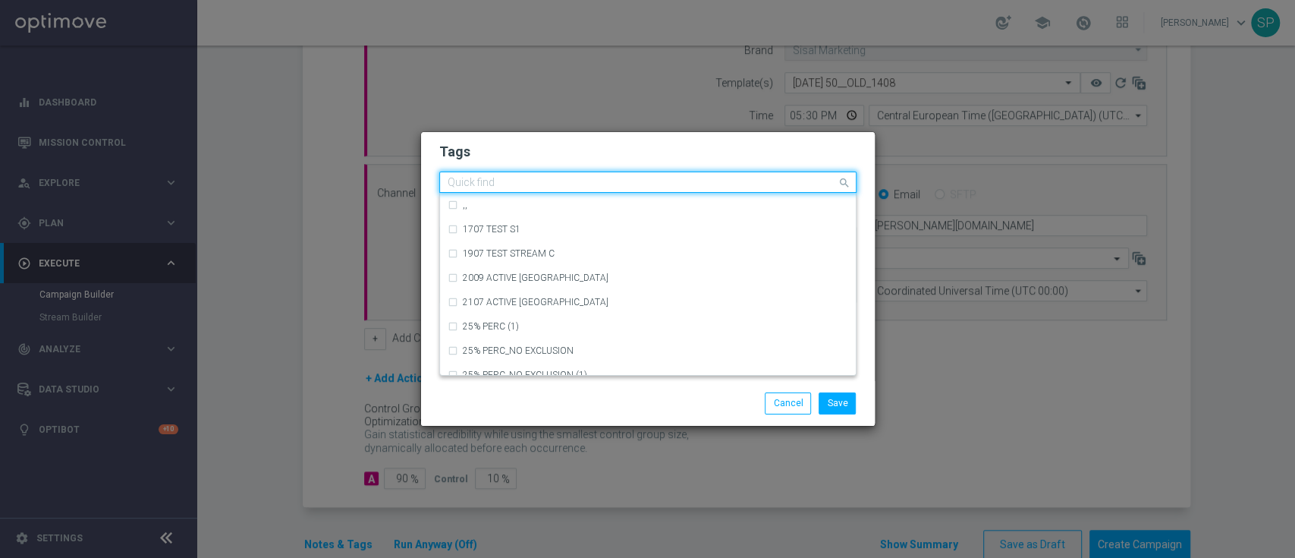
click at [769, 184] on input "text" at bounding box center [642, 183] width 389 height 13
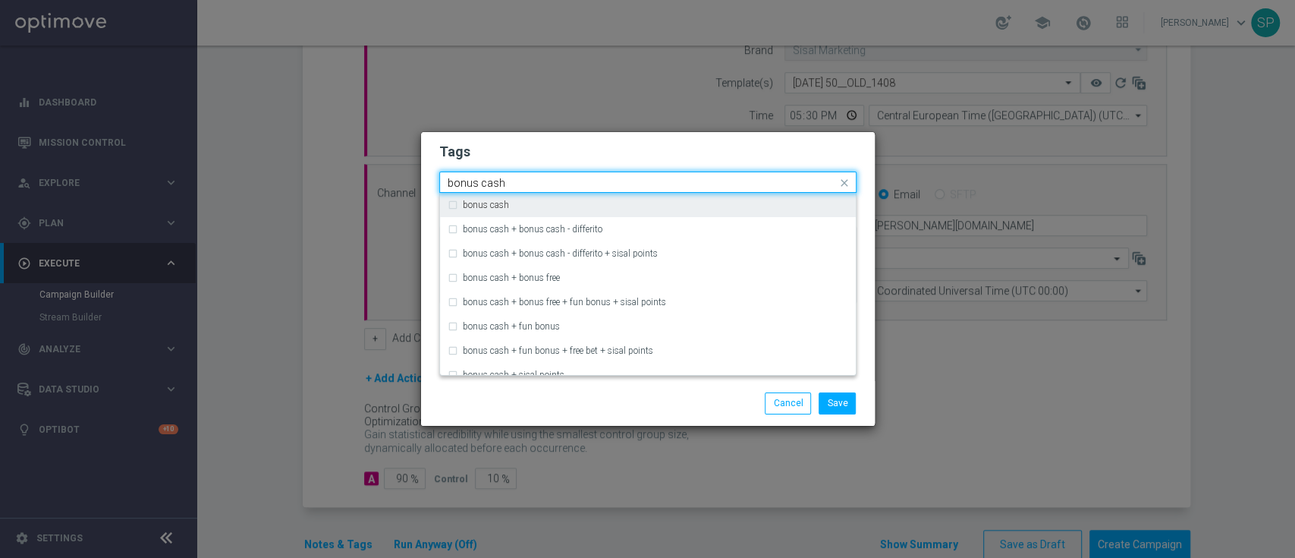
click at [767, 206] on div "bonus cash" at bounding box center [655, 204] width 385 height 9
type input "bonus cash"
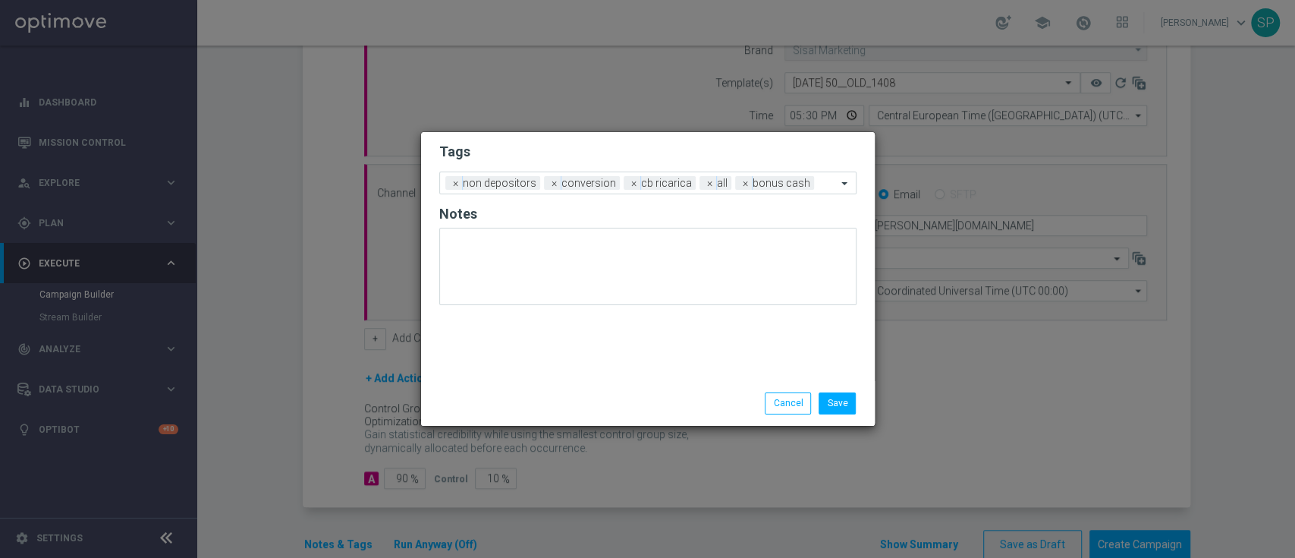
click at [814, 149] on h2 "Tags" at bounding box center [647, 152] width 417 height 18
click at [847, 395] on button "Save" at bounding box center [837, 402] width 37 height 21
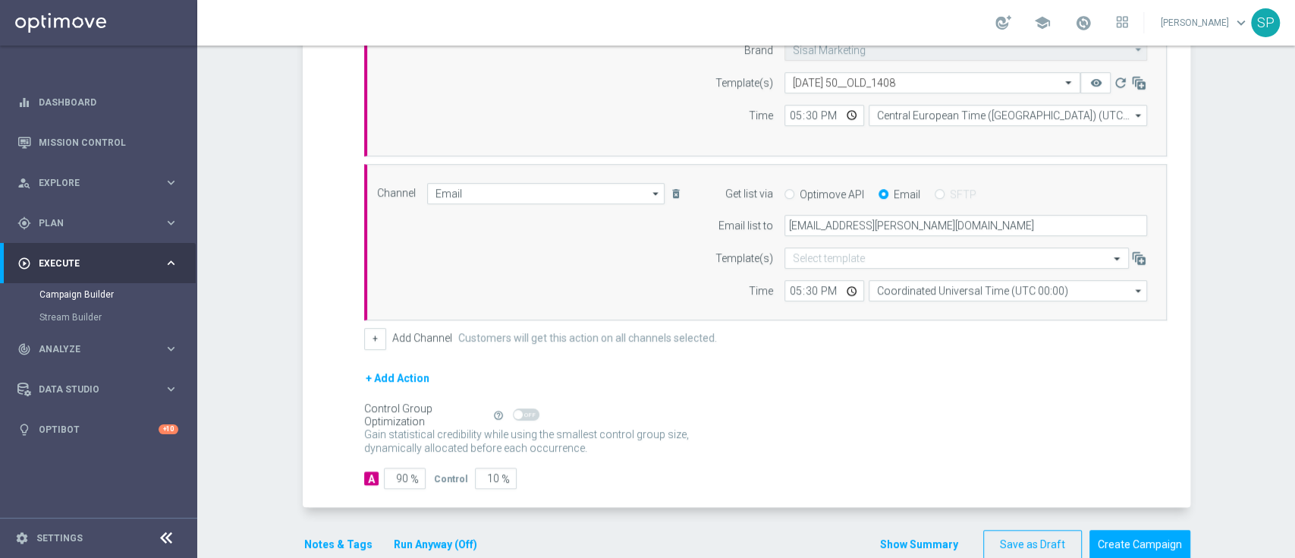
click at [896, 536] on button "Show Summary" at bounding box center [919, 544] width 80 height 17
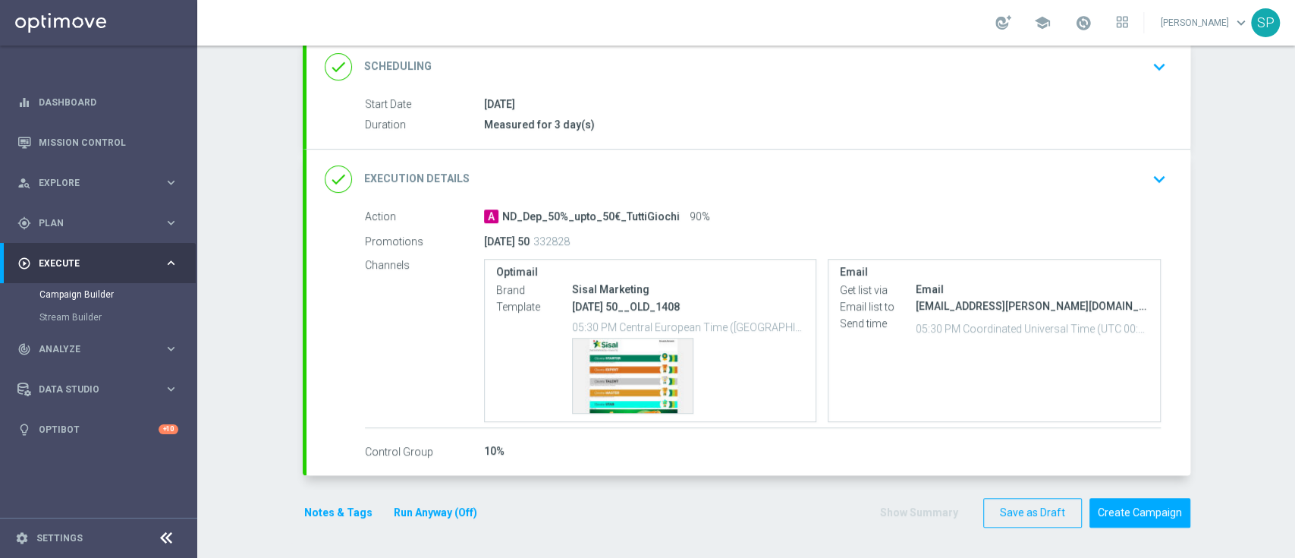
scroll to position [209, 0]
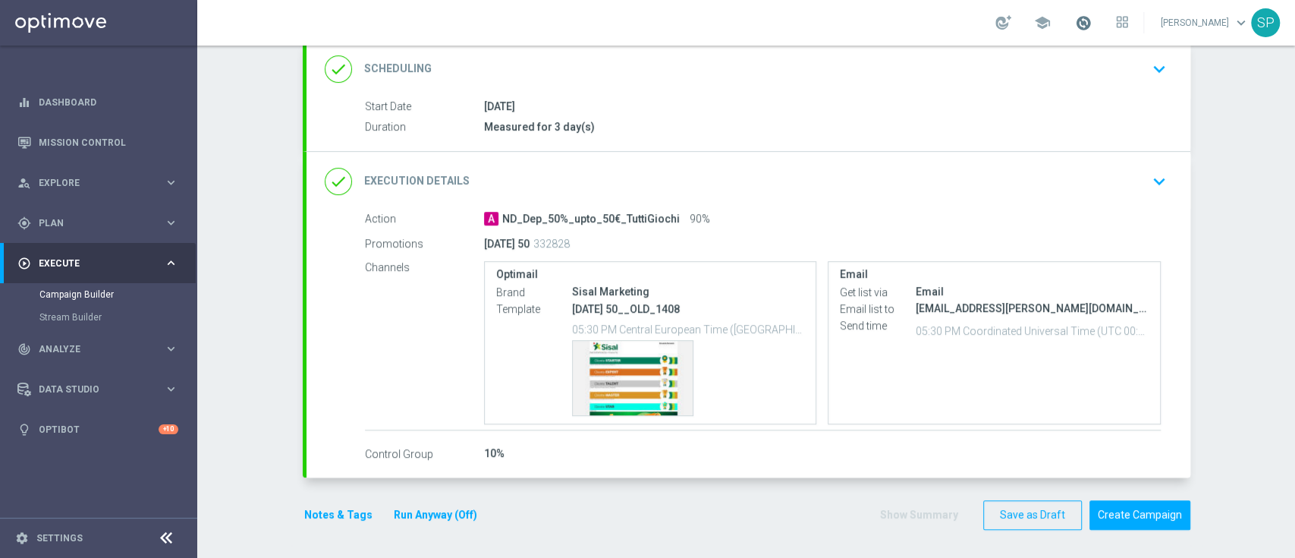
click at [1092, 27] on span at bounding box center [1083, 22] width 17 height 17
click at [860, 30] on div "school Last available data: [DATE] Batch process completed successfully check_c…" at bounding box center [746, 23] width 1098 height 46
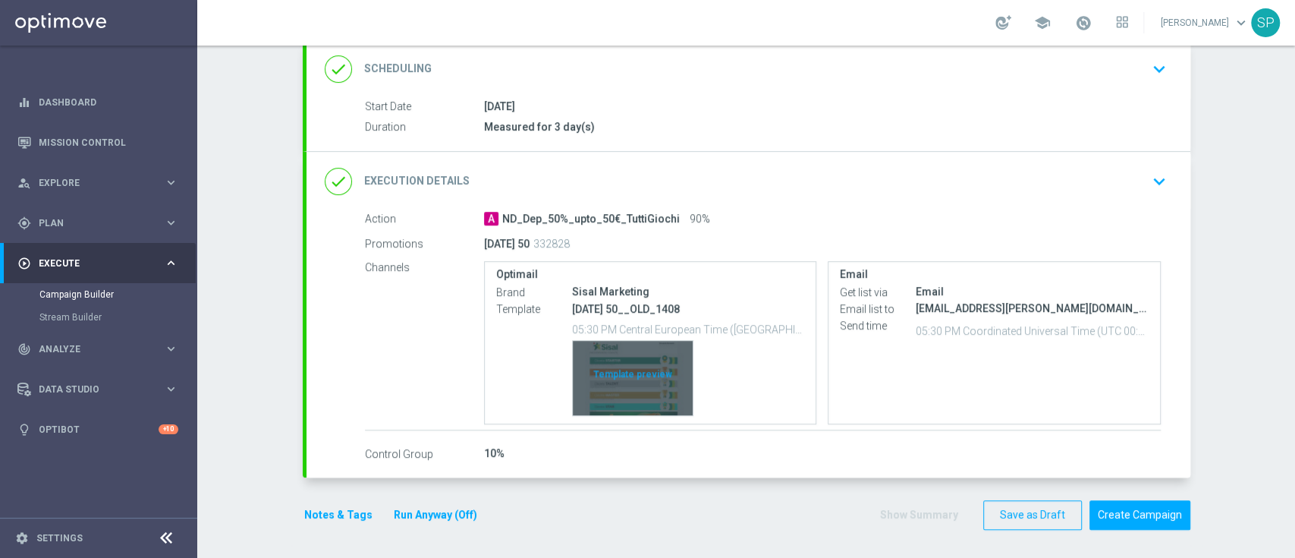
click at [664, 354] on div "Template preview" at bounding box center [633, 378] width 120 height 74
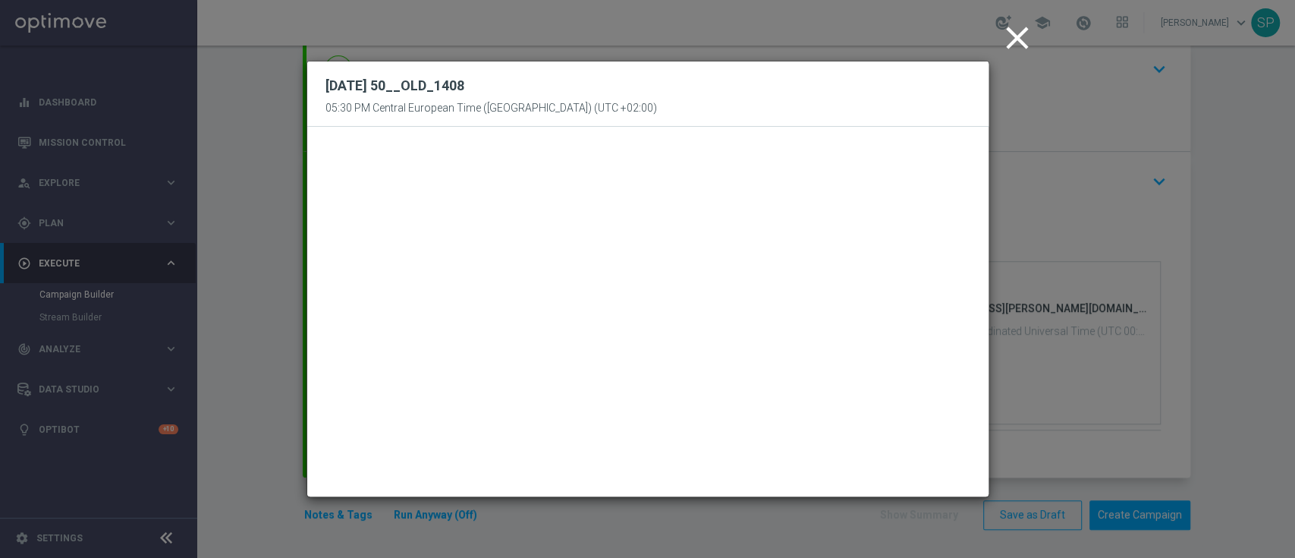
click at [1023, 34] on icon "close" at bounding box center [1018, 38] width 38 height 38
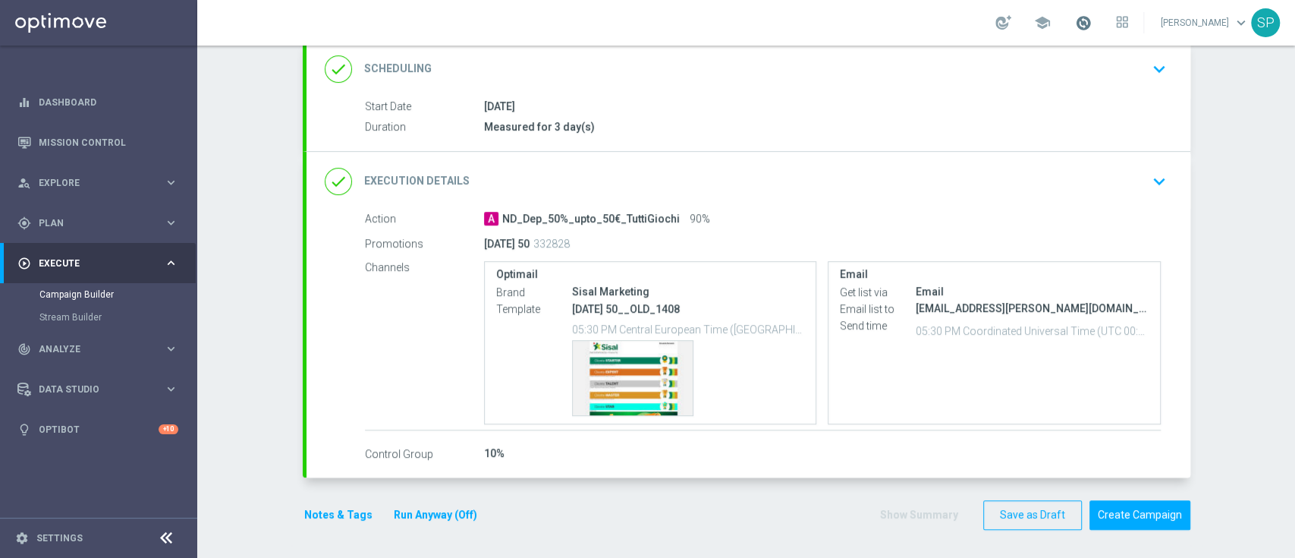
click at [1085, 27] on span at bounding box center [1083, 22] width 17 height 17
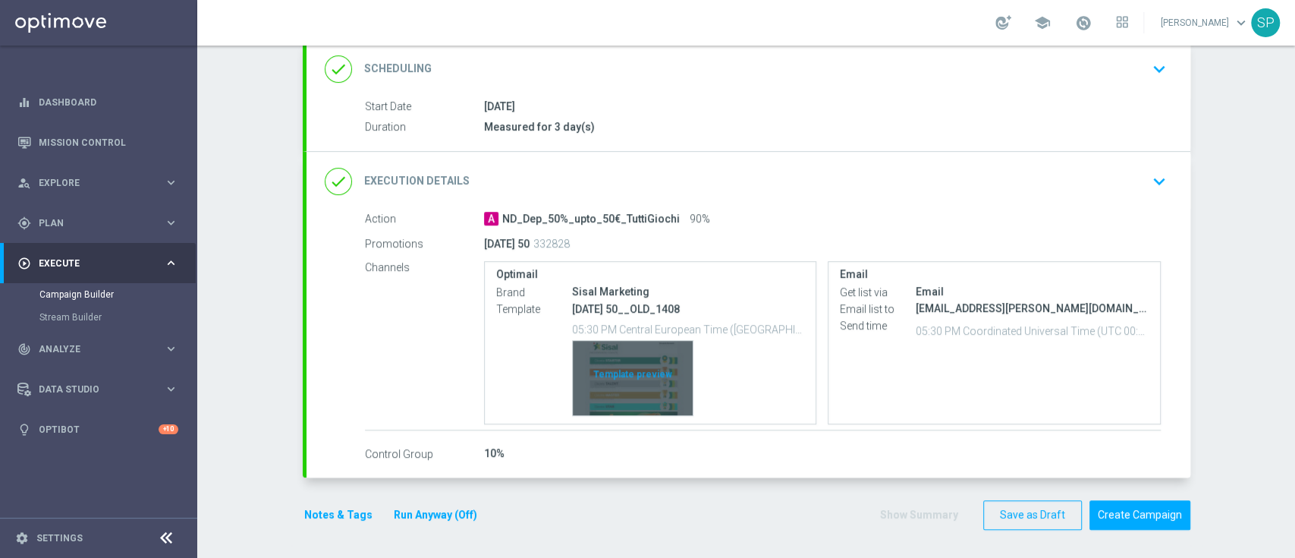
click at [627, 396] on div "Template preview" at bounding box center [633, 378] width 120 height 74
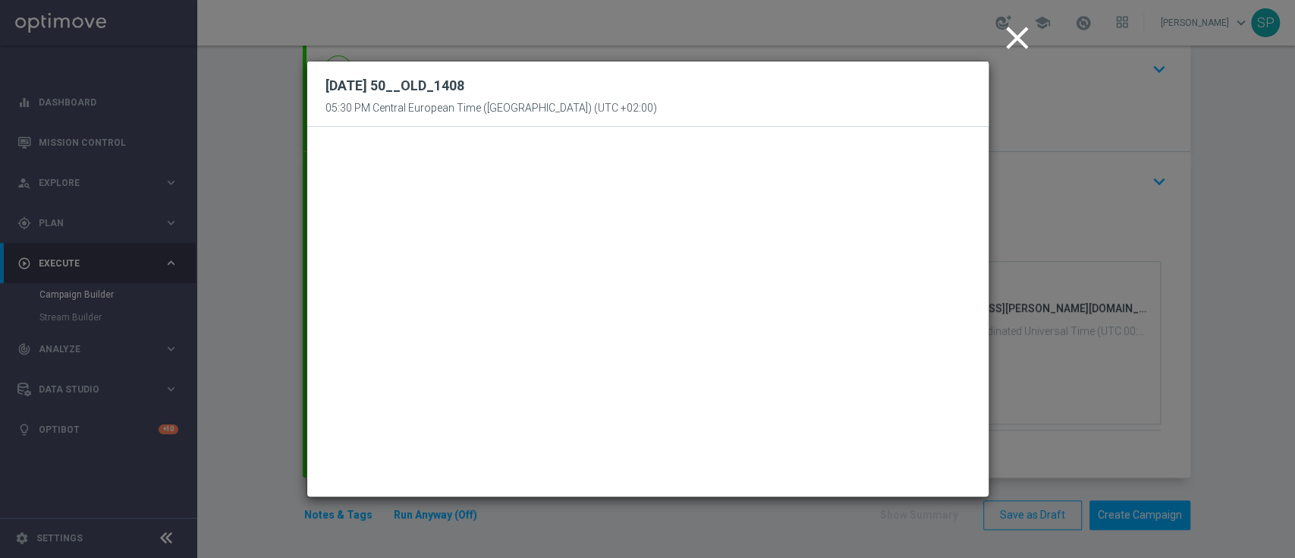
click at [1015, 49] on icon "close" at bounding box center [1018, 38] width 38 height 38
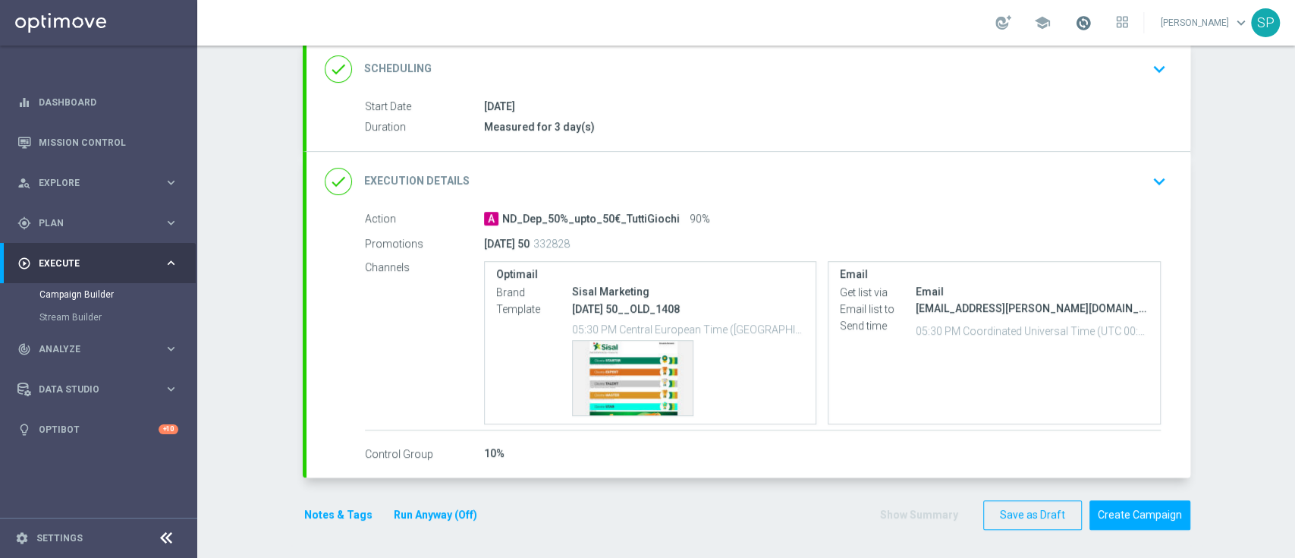
click at [1092, 29] on span at bounding box center [1083, 22] width 17 height 17
click at [1118, 525] on button "Create Campaign" at bounding box center [1140, 515] width 101 height 30
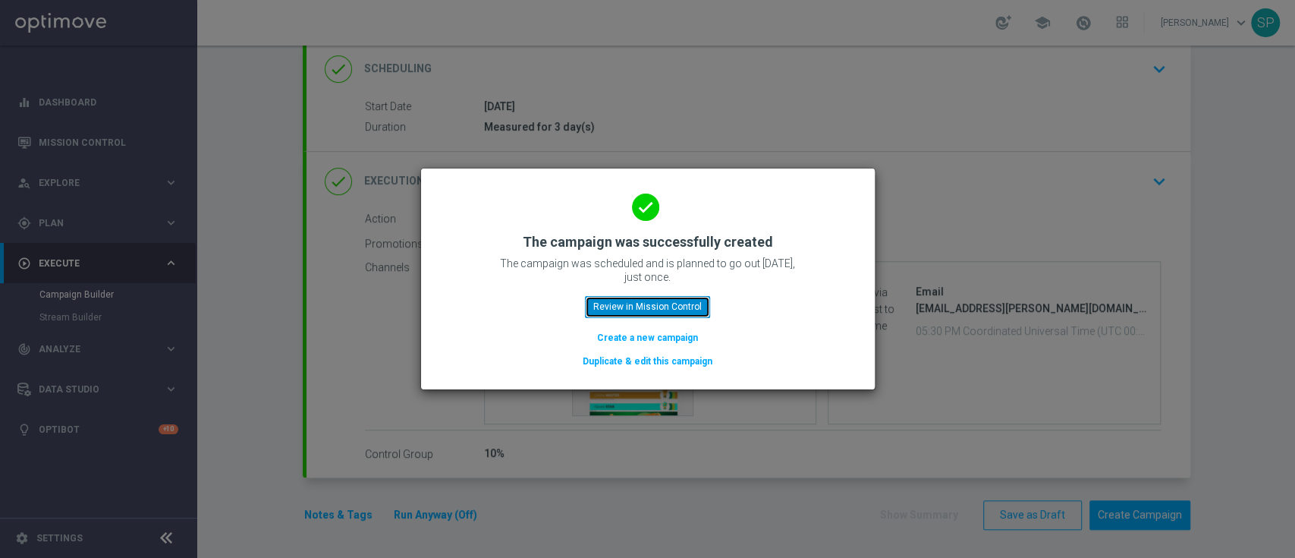
click at [618, 300] on button "Review in Mission Control" at bounding box center [647, 306] width 125 height 21
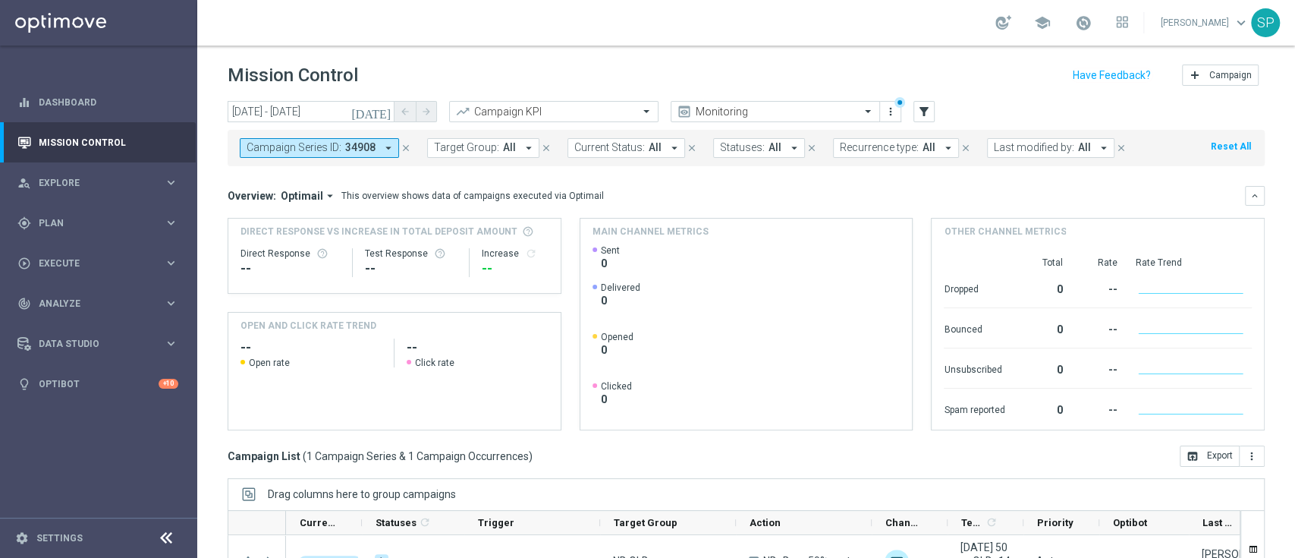
click at [411, 140] on button "close" at bounding box center [406, 148] width 14 height 17
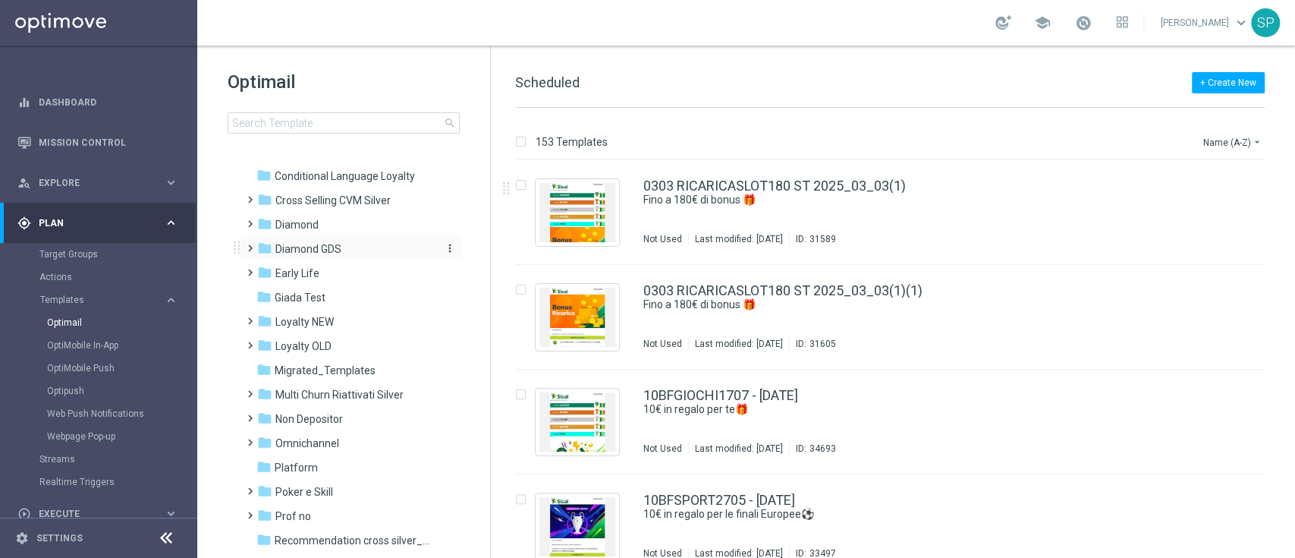
scroll to position [125, 0]
click at [343, 411] on div "folder Non Depositor" at bounding box center [344, 416] width 175 height 17
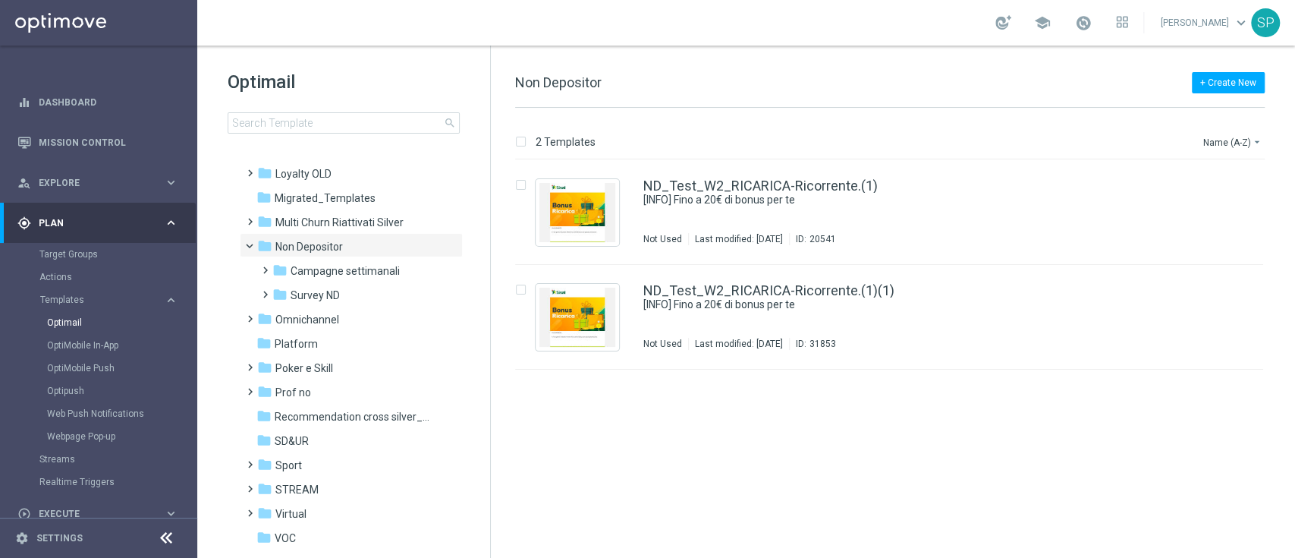
scroll to position [297, 0]
click at [398, 263] on div "folder Campagne settimanali" at bounding box center [353, 269] width 162 height 17
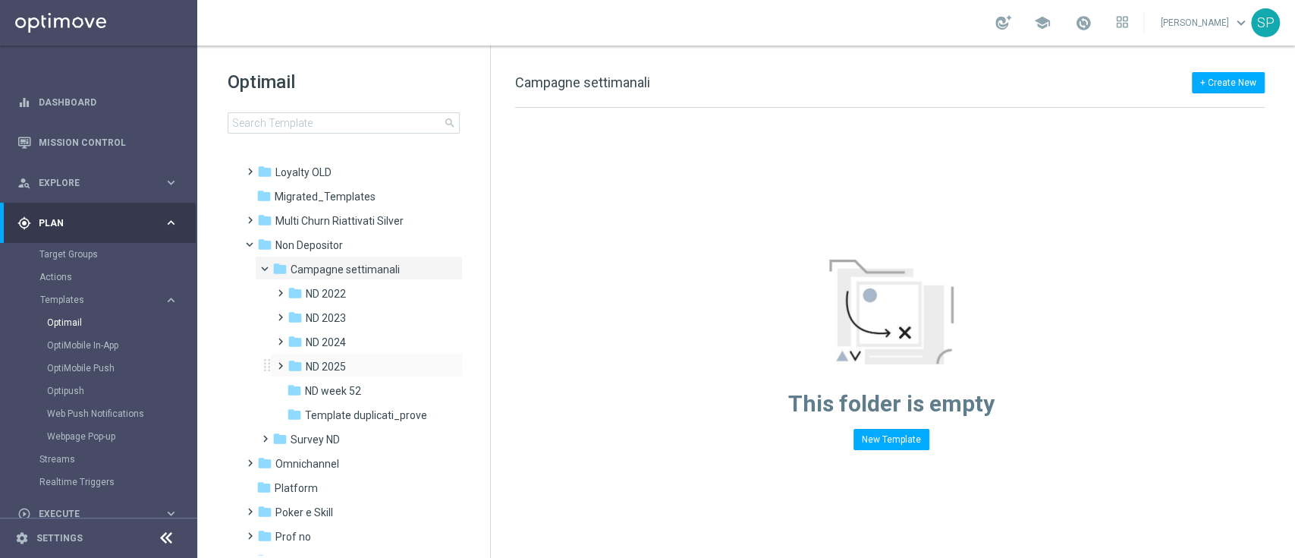
click at [378, 376] on div "folder ND 2025 more_vert" at bounding box center [366, 365] width 193 height 24
click at [381, 361] on div "folder ND 2025" at bounding box center [362, 366] width 149 height 17
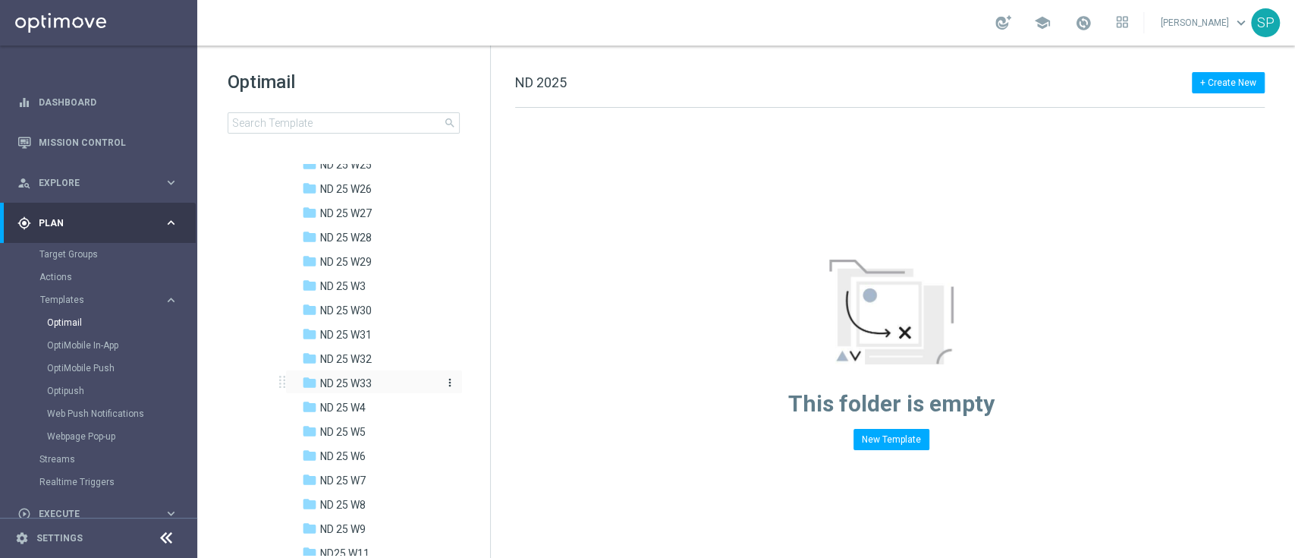
scroll to position [864, 0]
click at [357, 376] on span "ND 25 W33" at bounding box center [346, 382] width 52 height 14
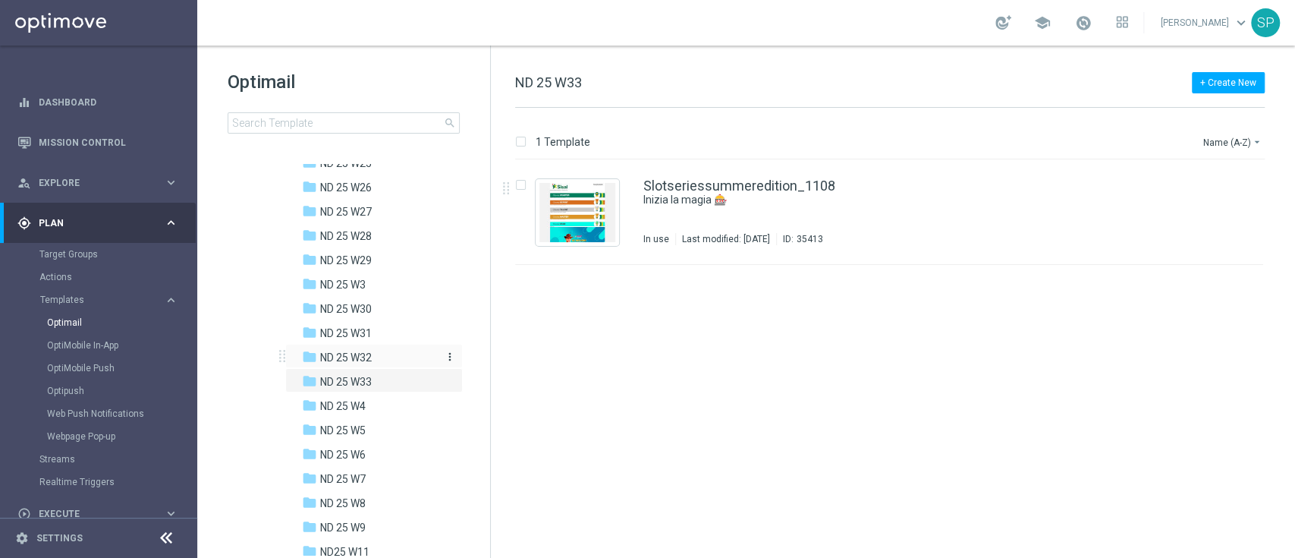
click at [376, 360] on div "folder ND 25 W32" at bounding box center [370, 357] width 137 height 17
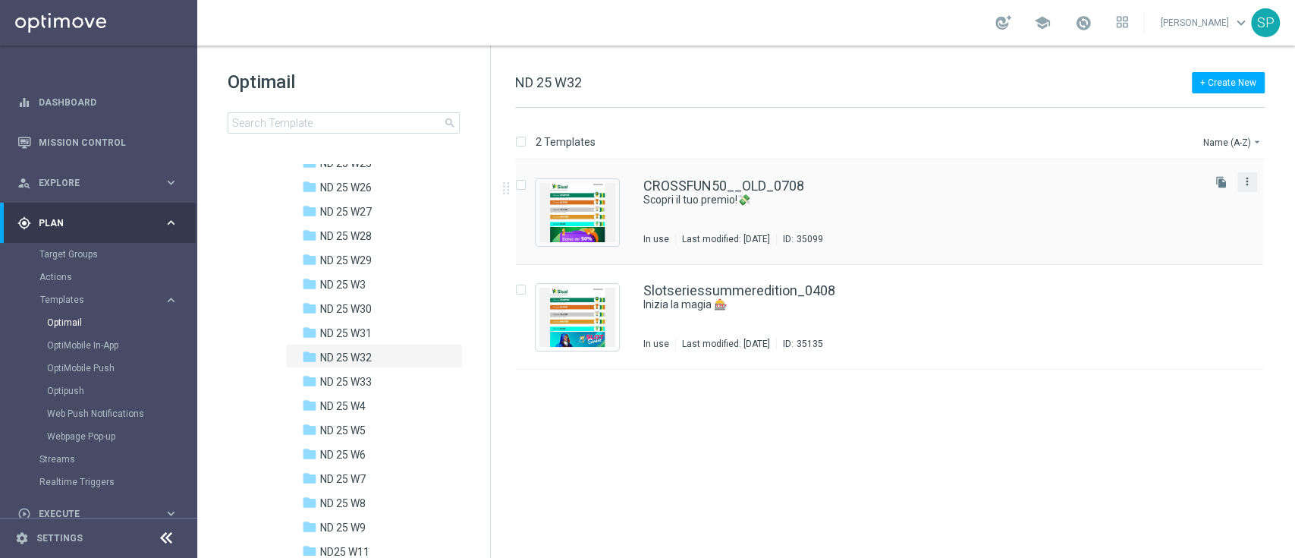
click at [1241, 185] on icon "more_vert" at bounding box center [1247, 181] width 12 height 12
click at [1197, 209] on div "drive_file_move Copy To" at bounding box center [1178, 219] width 121 height 21
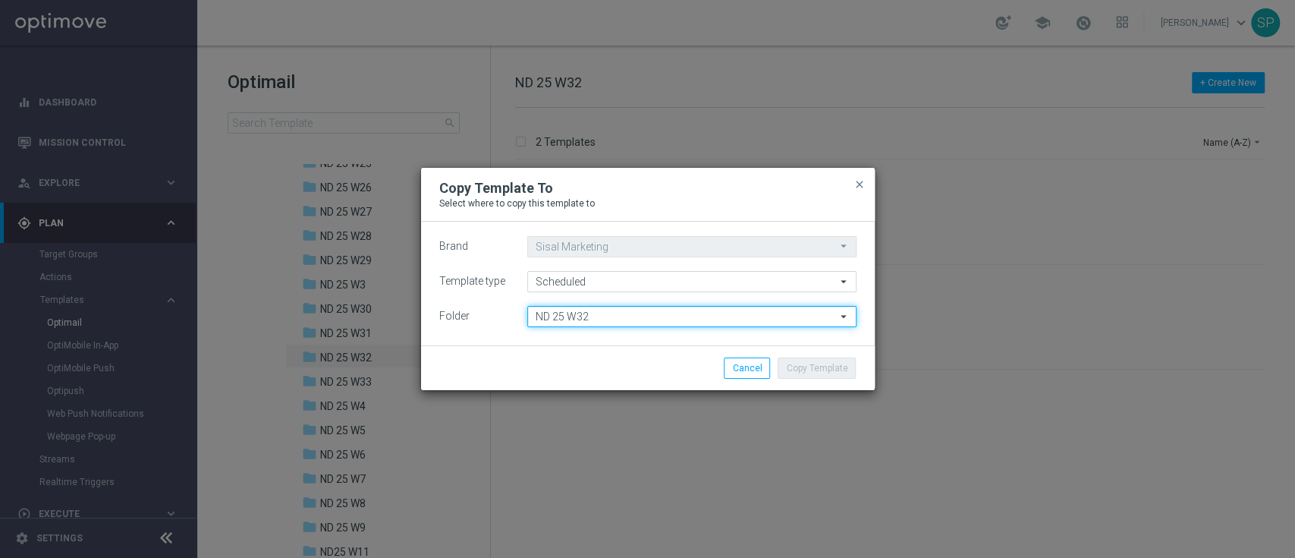
click at [767, 315] on input "ND 25 W32" at bounding box center [691, 316] width 329 height 21
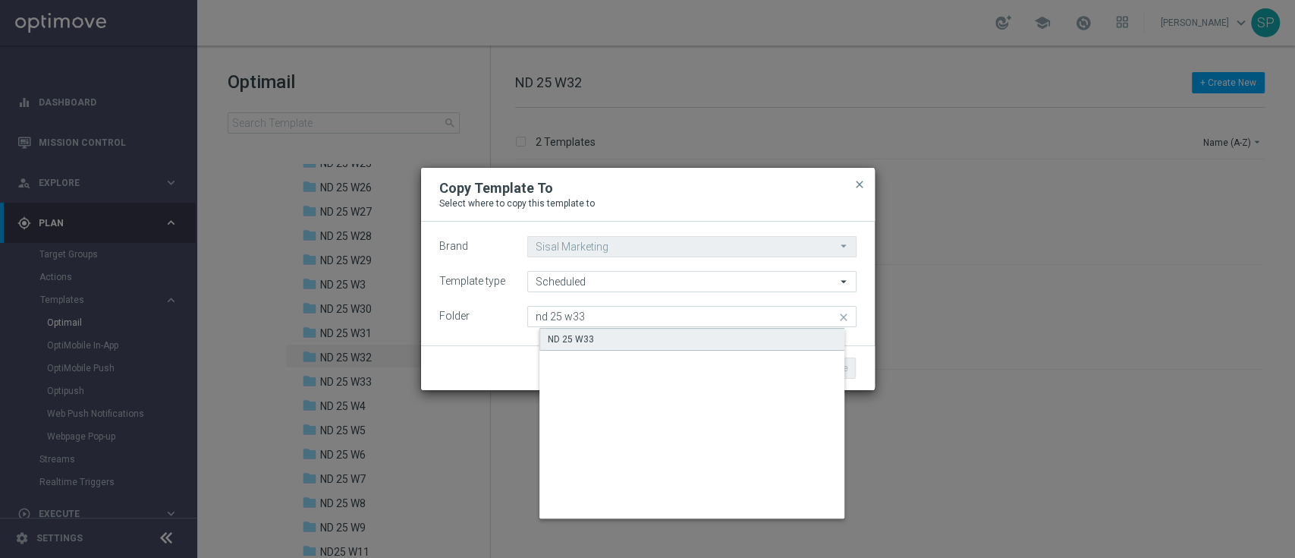
click at [760, 332] on div "ND 25 W33" at bounding box center [704, 339] width 329 height 23
type input "ND 25 W33"
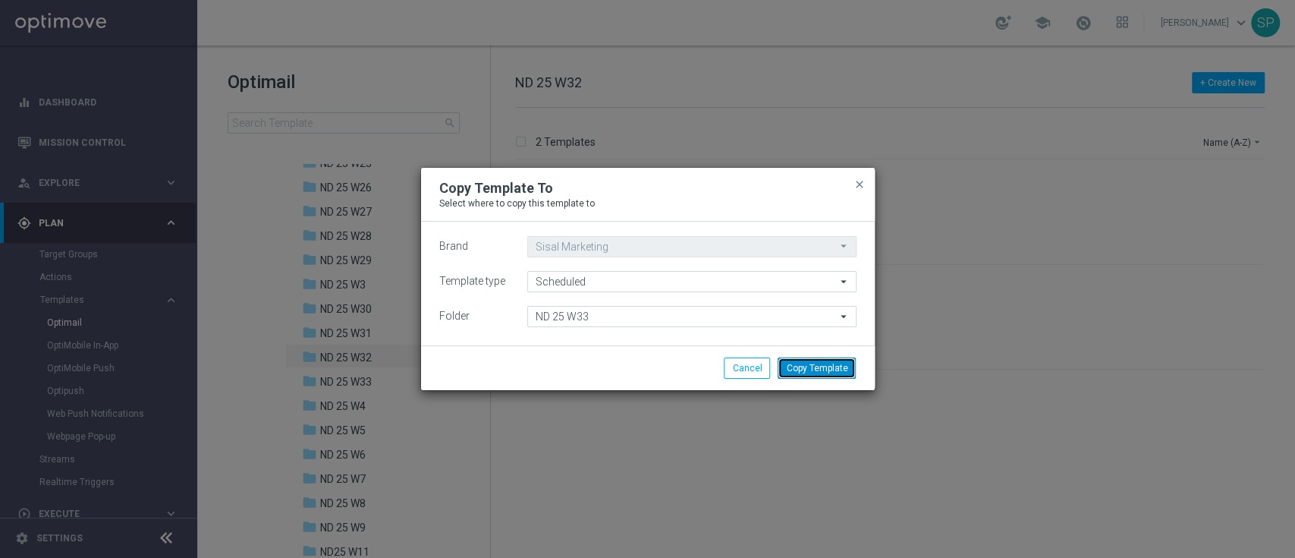
click at [820, 370] on button "Copy Template" at bounding box center [817, 367] width 78 height 21
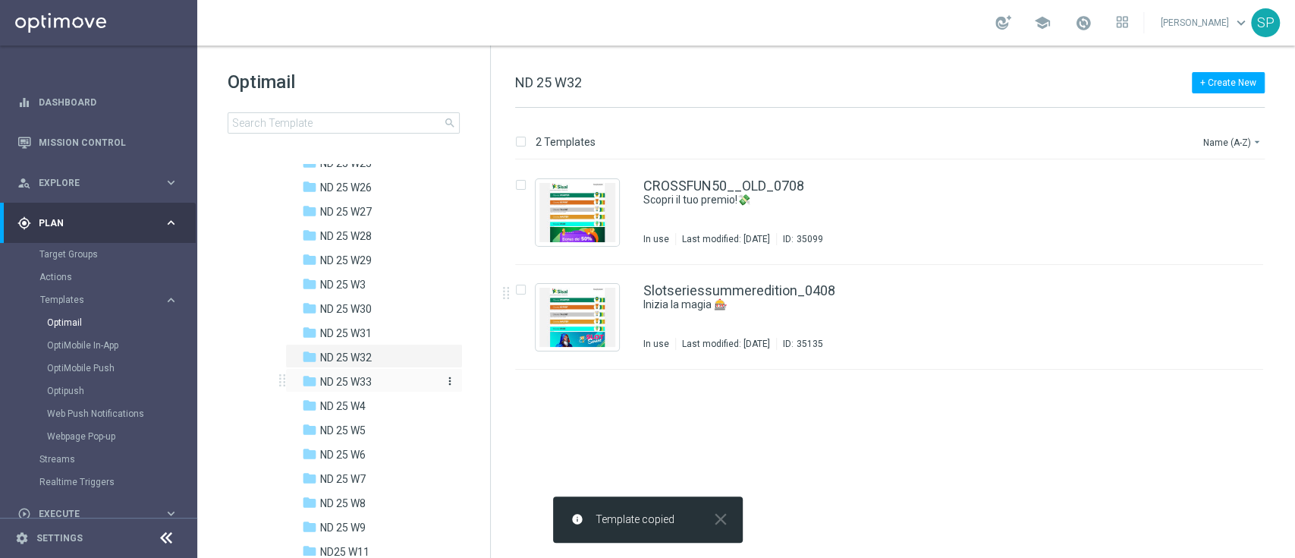
click at [407, 379] on div "folder ND 25 W33" at bounding box center [370, 381] width 137 height 17
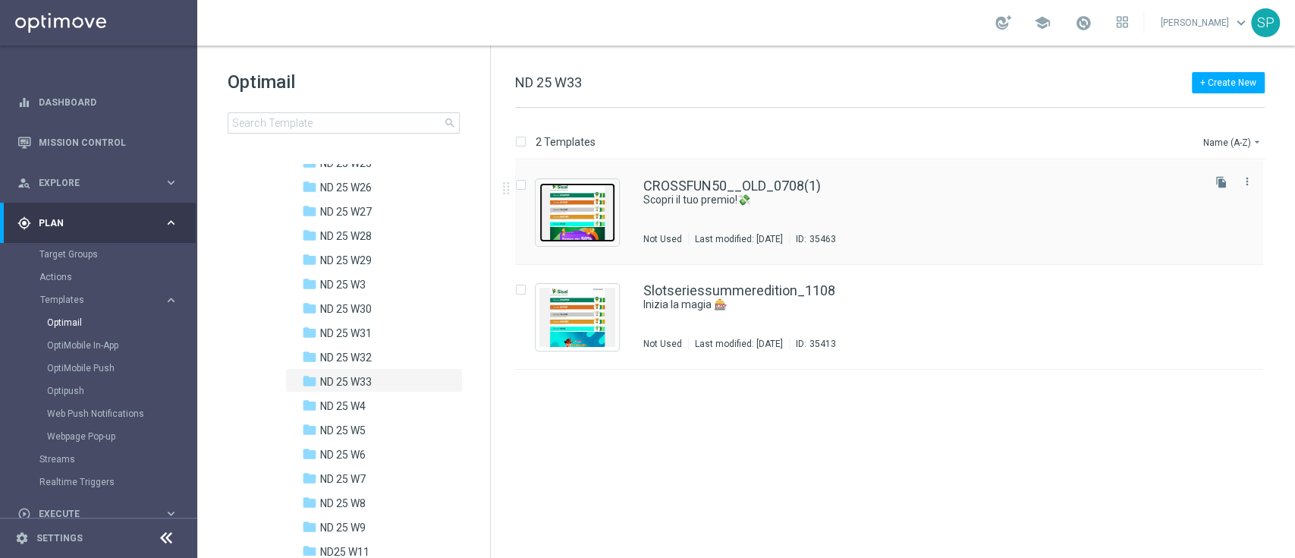
click at [579, 234] on img "Press SPACE to select this row." at bounding box center [578, 212] width 76 height 59
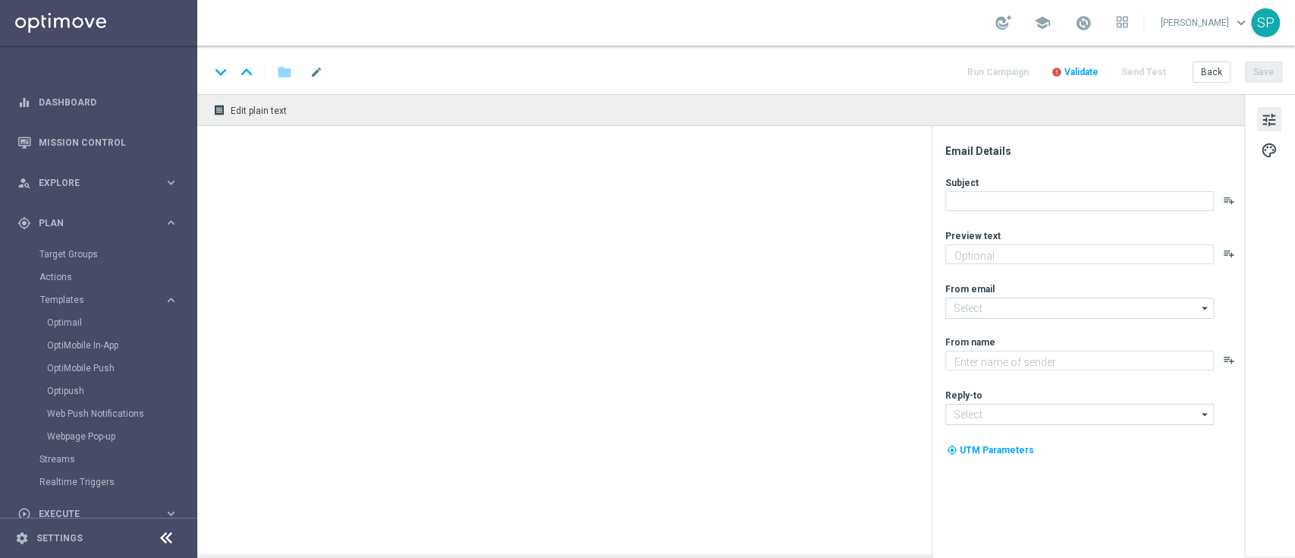
type textarea "50 euro⏰"
type input "giochidicarte@comunicazioni.sisal.it"
type textarea "SISAL"
type input "info@sisal.it"
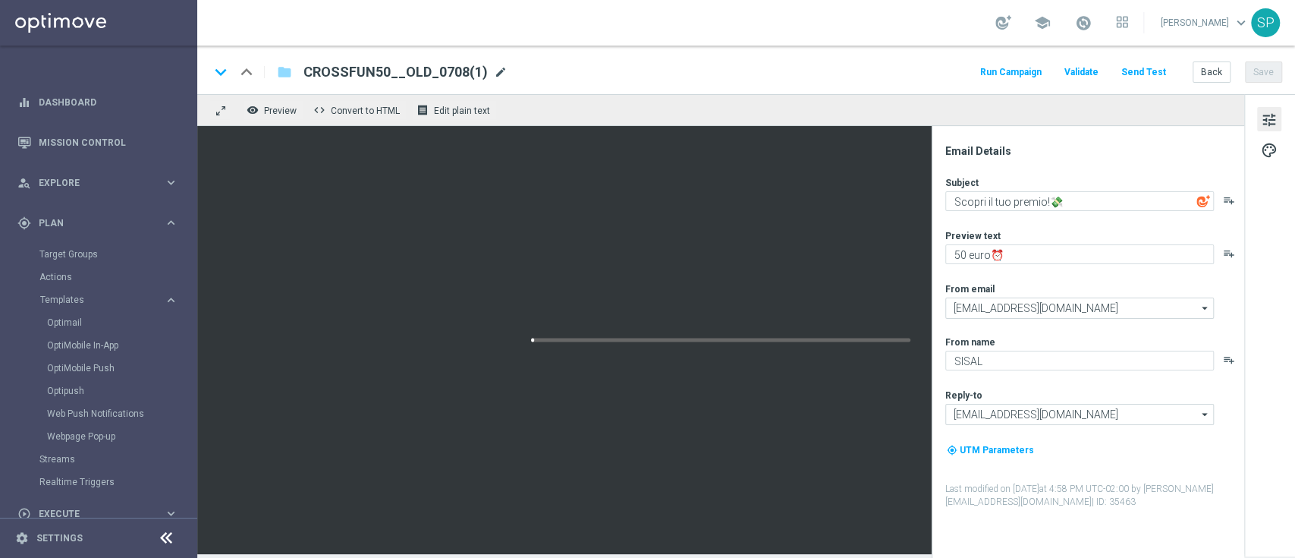
click at [494, 70] on span "mode_edit" at bounding box center [501, 72] width 14 height 14
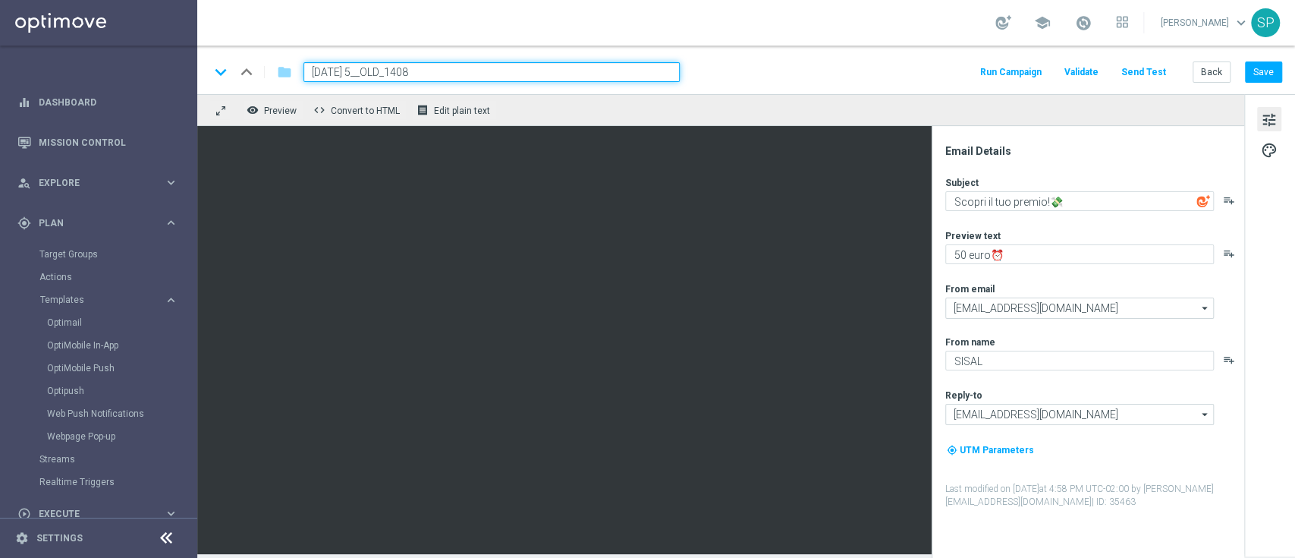
type input "[DATE] 50__OLD_1408"
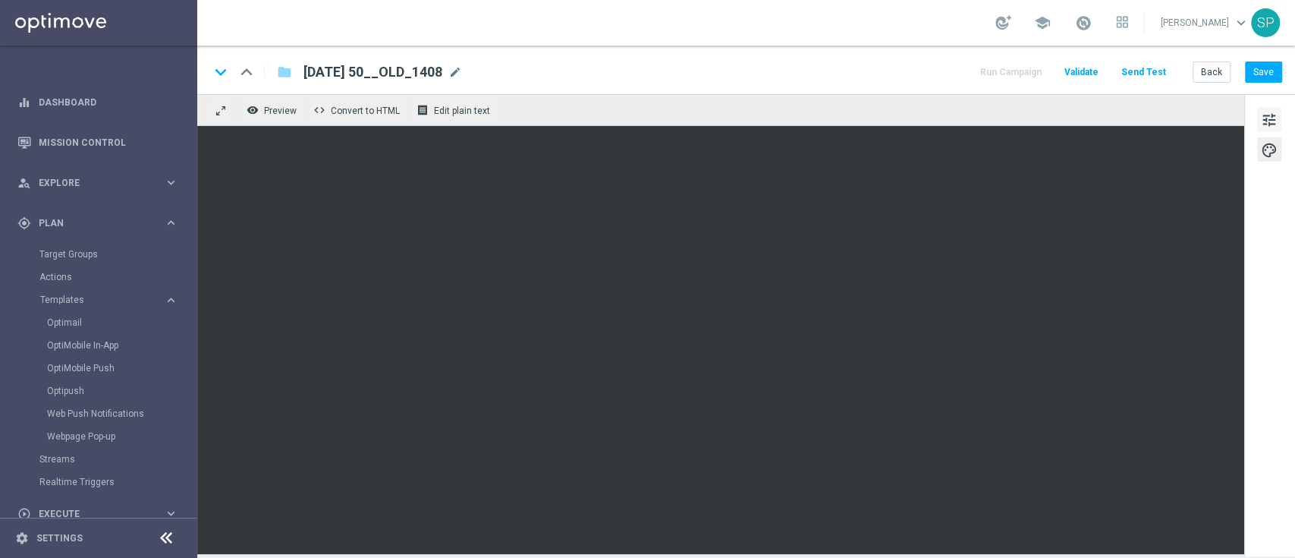
click at [1280, 123] on button "tune" at bounding box center [1269, 119] width 24 height 24
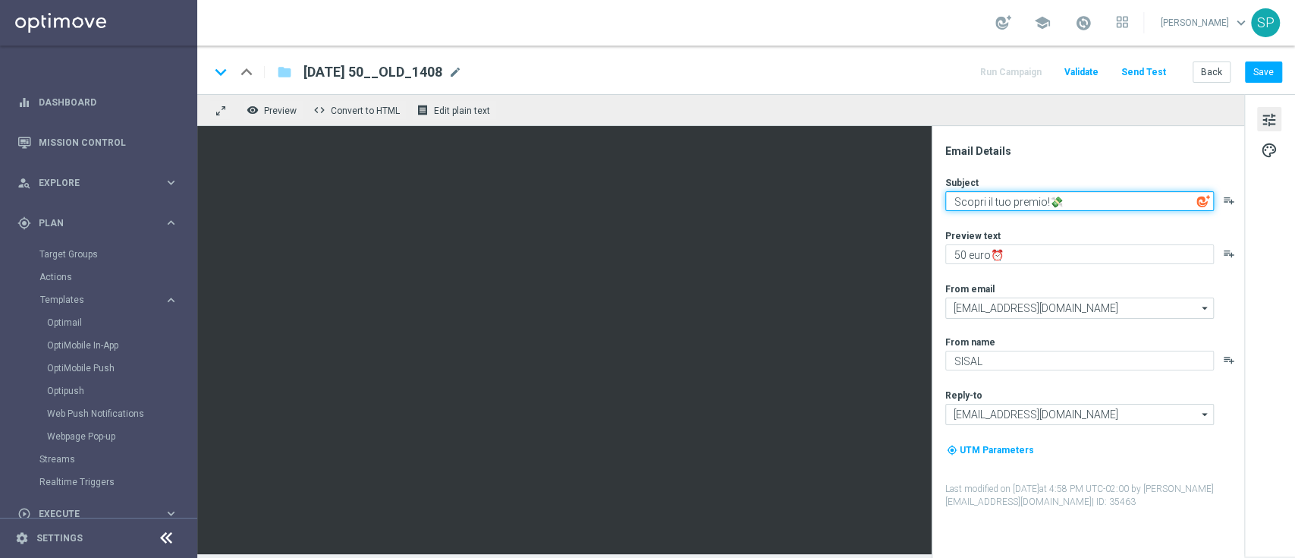
paste textarea "🎉 Il regalo di Ferragosto? Fino a 50€ di bonus per te!"
click at [970, 205] on textarea "🎉 Il regalo di Ferragosto? Fino a 50€ di bonus per te!" at bounding box center [1079, 201] width 269 height 20
paste textarea "🍹"
type textarea "Il regalo di Ferragosto? 🍹"
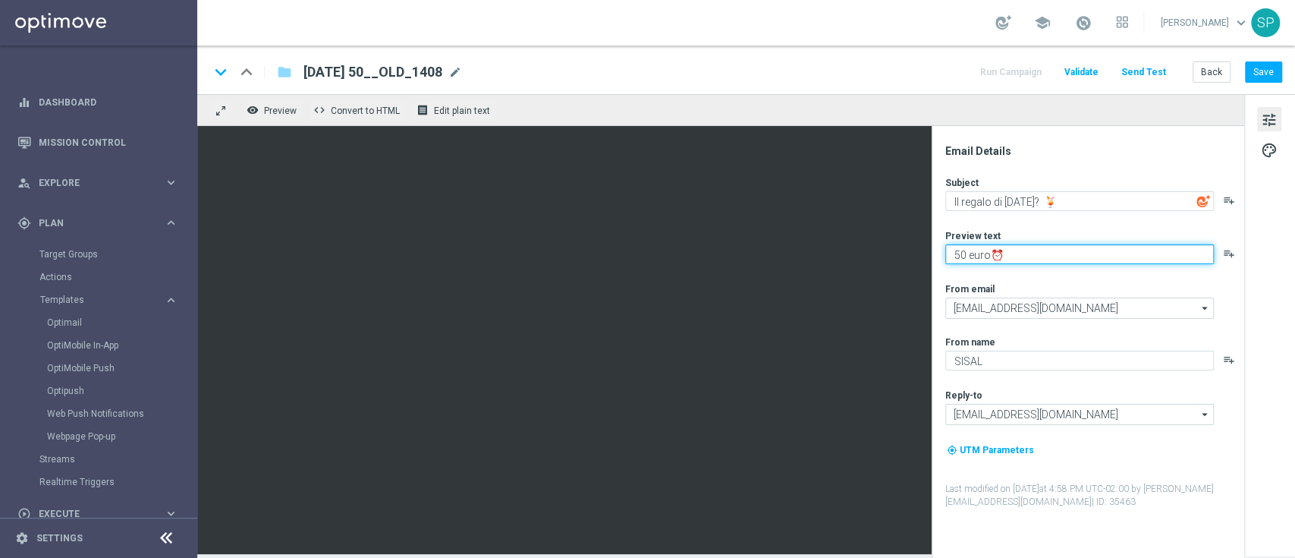
paste textarea "ricarica e vinci! ☀️"
click at [956, 255] on textarea "ricarica e vinci! ☀️" at bounding box center [1079, 254] width 269 height 20
type textarea "Ricarica e vinci! ☀️"
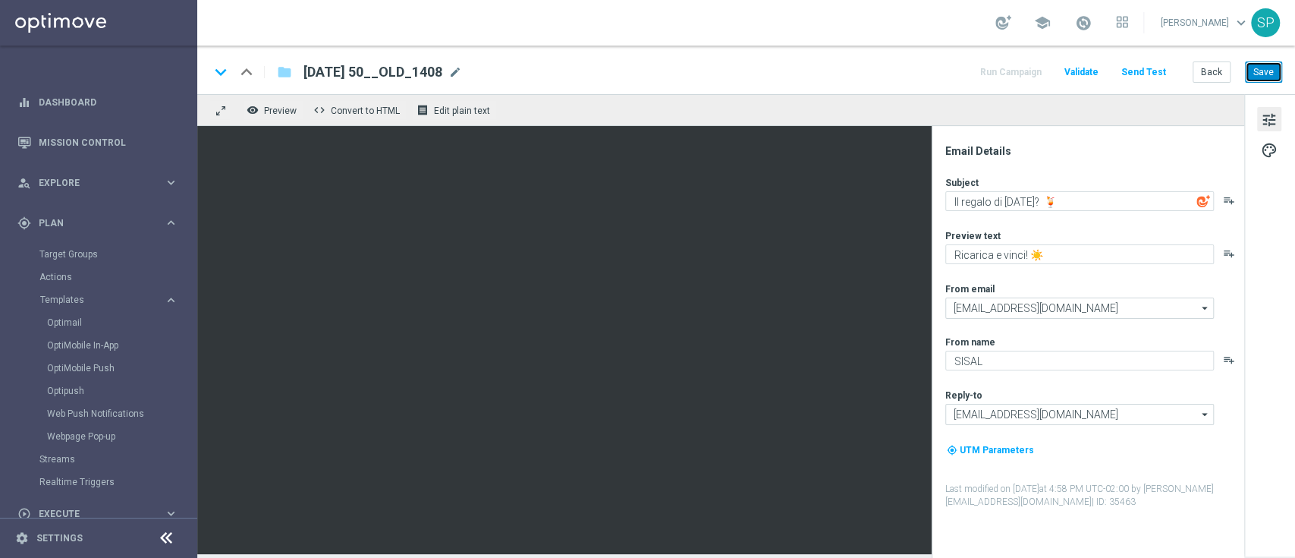
click at [1268, 65] on button "Save" at bounding box center [1263, 71] width 37 height 21
click at [1123, 71] on div "Run Campaign Validate Send Test Back Save" at bounding box center [1130, 72] width 304 height 20
click at [1134, 70] on button "Send Test" at bounding box center [1143, 72] width 49 height 20
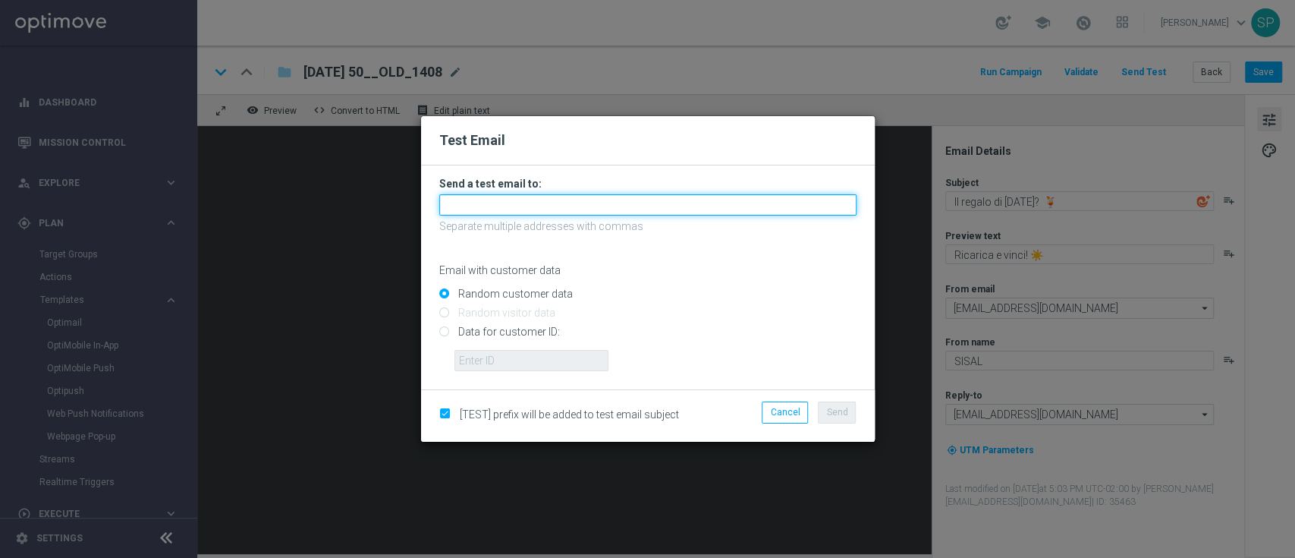
click at [761, 206] on input "text" at bounding box center [647, 204] width 417 height 21
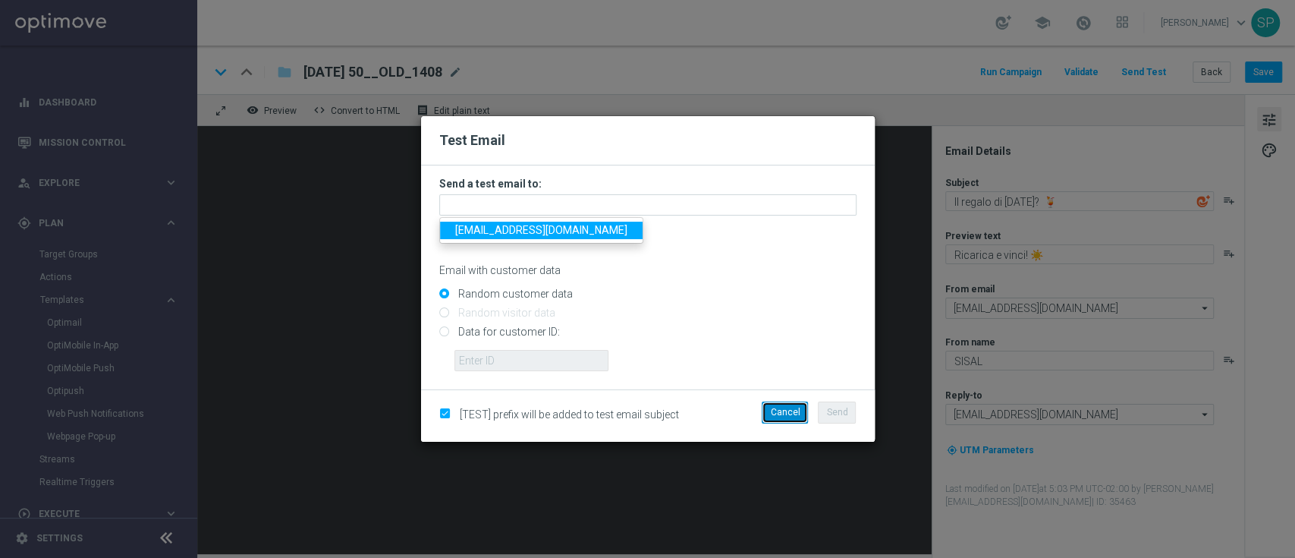
click at [784, 419] on button "Cancel" at bounding box center [785, 411] width 46 height 21
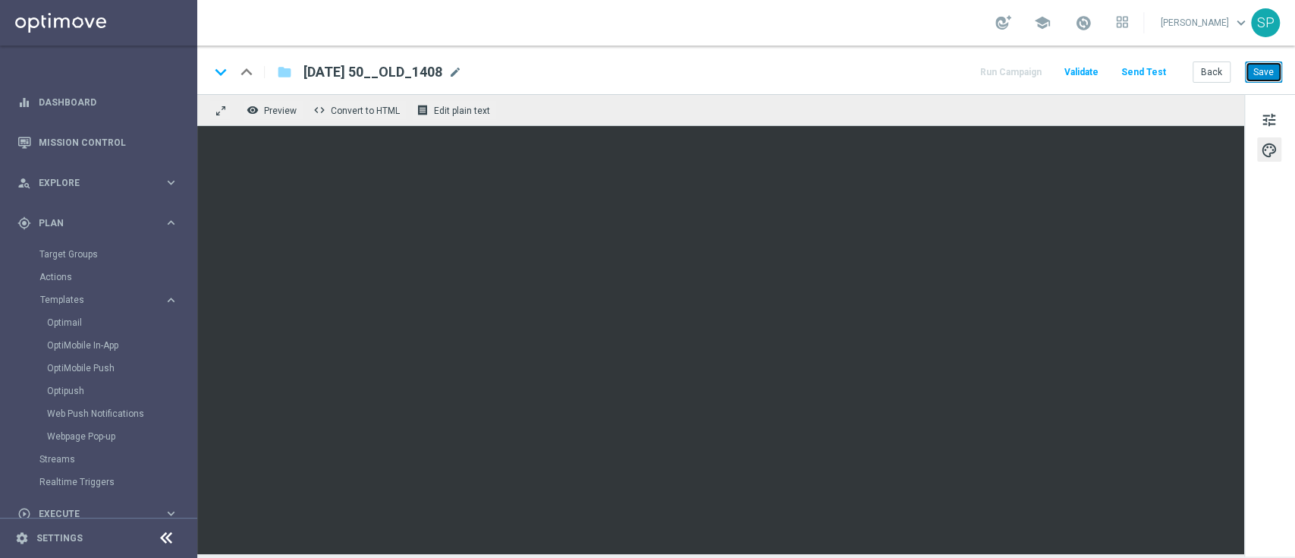
click at [1269, 64] on button "Save" at bounding box center [1263, 71] width 37 height 21
click at [1156, 64] on button "Send Test" at bounding box center [1143, 72] width 49 height 20
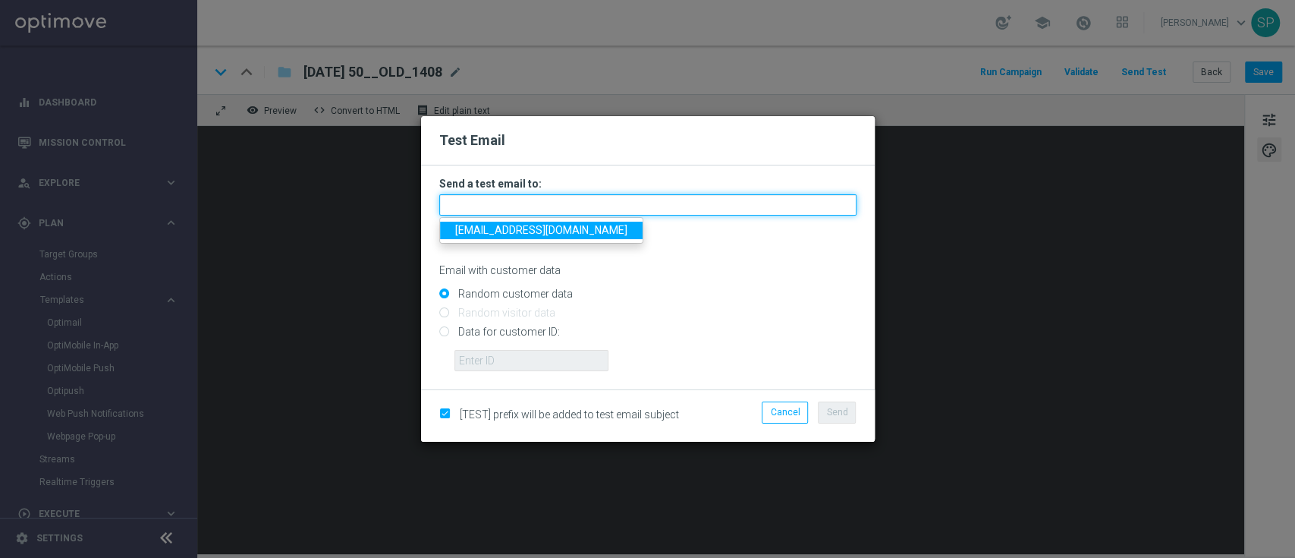
click at [656, 205] on input "text" at bounding box center [647, 204] width 417 height 21
type input "piraino.serena2@gmail.com"
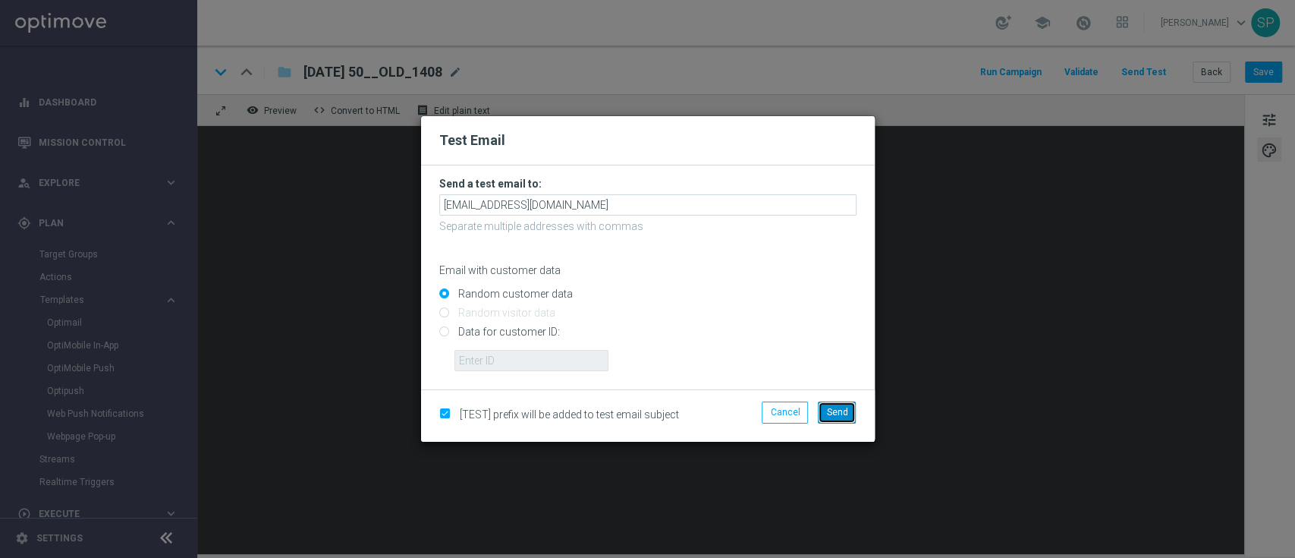
click at [836, 415] on span "Send" at bounding box center [836, 412] width 21 height 11
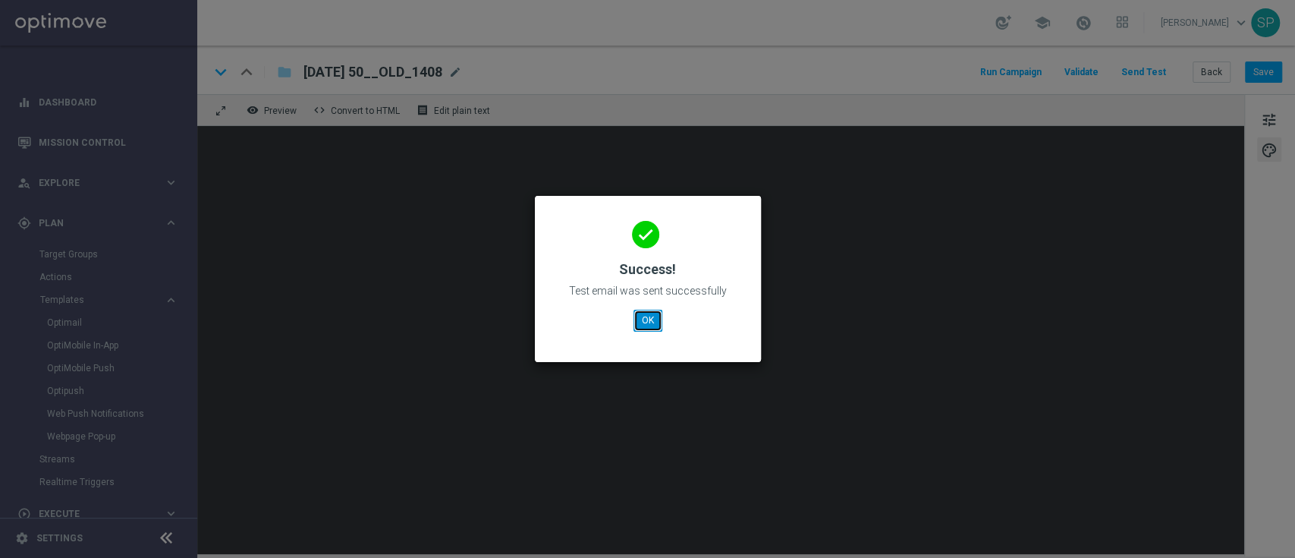
click at [640, 325] on button "OK" at bounding box center [648, 320] width 29 height 21
click at [653, 326] on button "OK" at bounding box center [648, 320] width 29 height 21
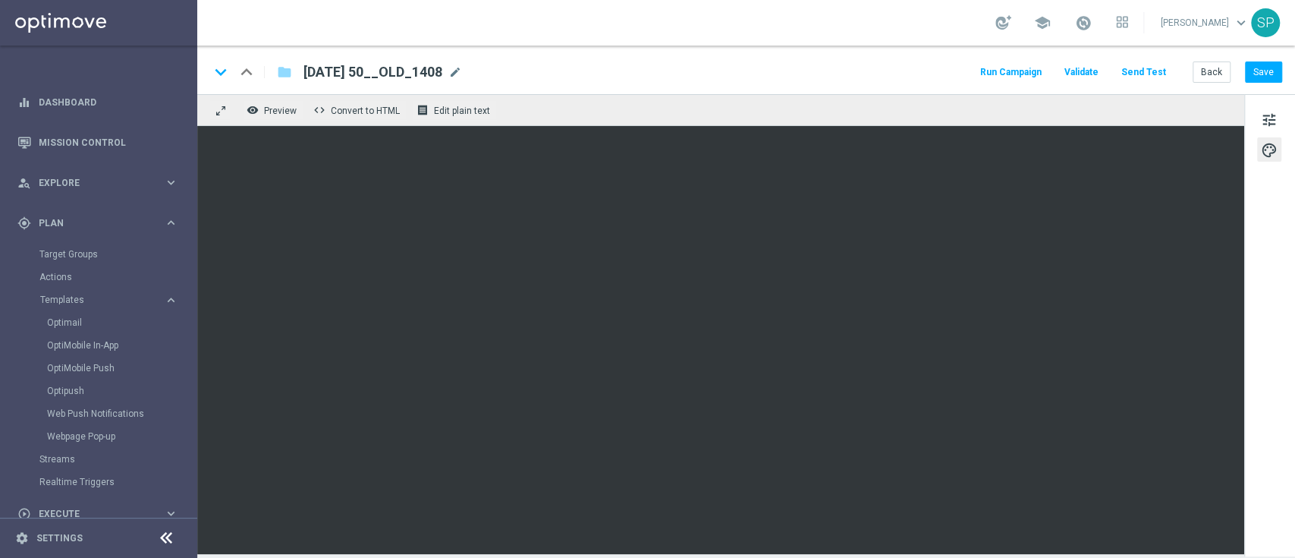
drag, startPoint x: 309, startPoint y: 68, endPoint x: 536, endPoint y: 69, distance: 226.9
click at [536, 69] on div "keyboard_arrow_down keyboard_arrow_up folder FERRAGOSTO 50__OLD_1408 FERRAGOSTO…" at bounding box center [745, 72] width 1073 height 20
drag, startPoint x: 301, startPoint y: 70, endPoint x: 491, endPoint y: 67, distance: 189.7
click at [462, 67] on div "FERRAGOSTO 50__OLD_1408 FERRAGOSTO 50__OLD_1408 mode_edit" at bounding box center [376, 72] width 171 height 20
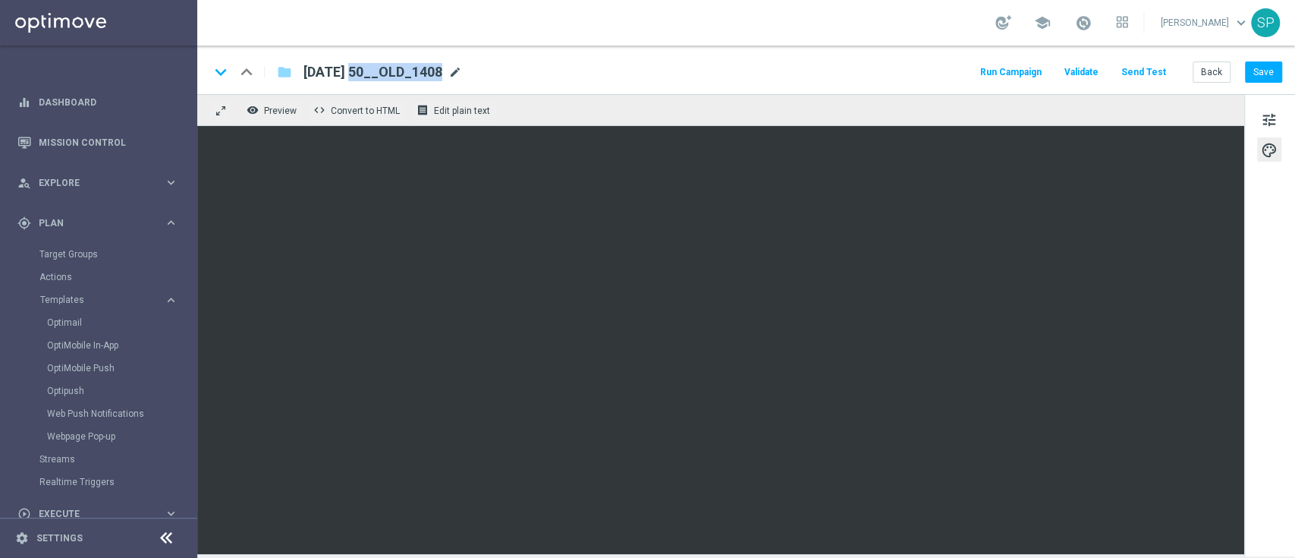
copy div "FERRAGOSTO 50__OLD_1408 mode_edit"
